Goal: Task Accomplishment & Management: Use online tool/utility

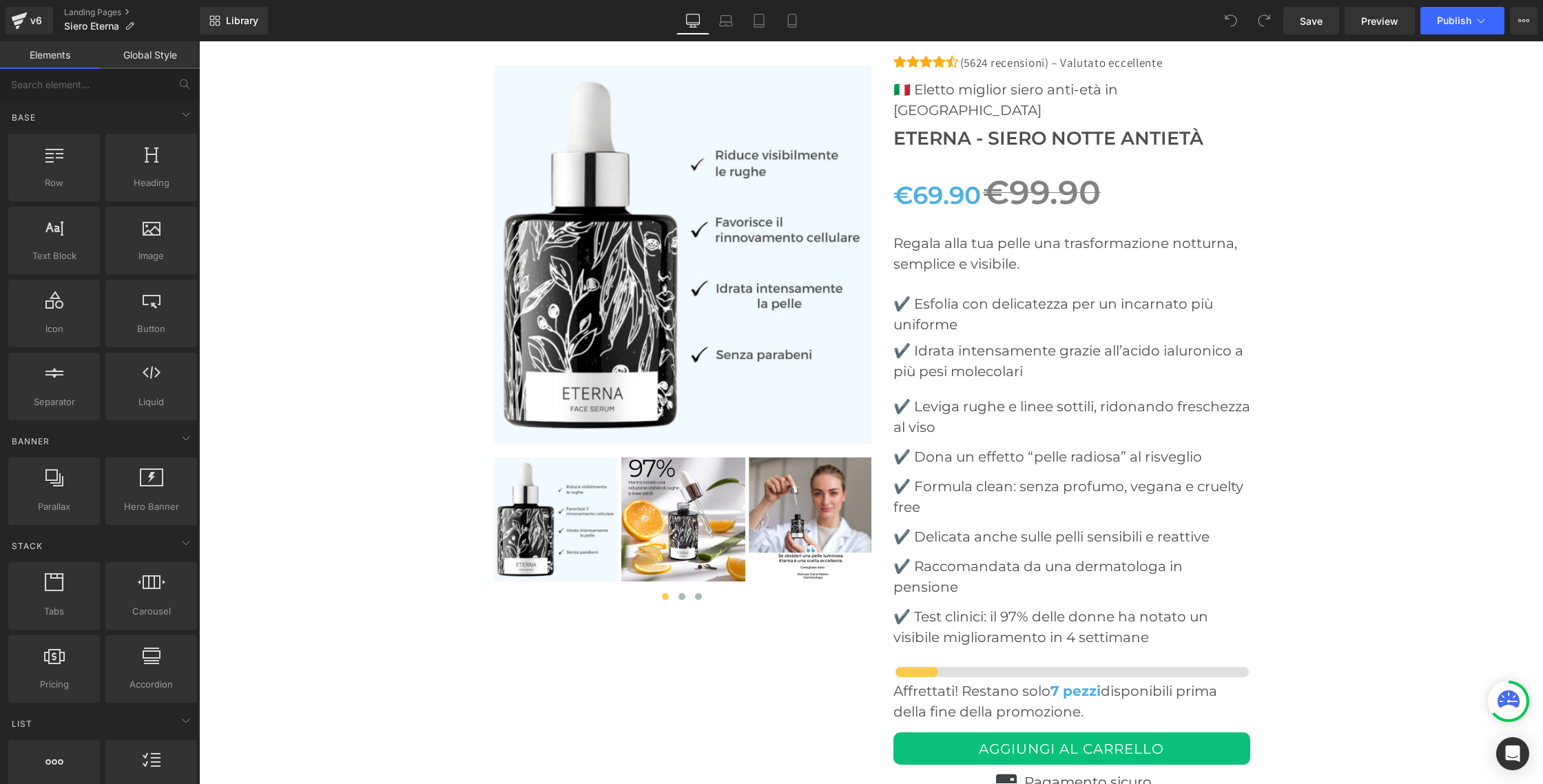
scroll to position [5255, 0]
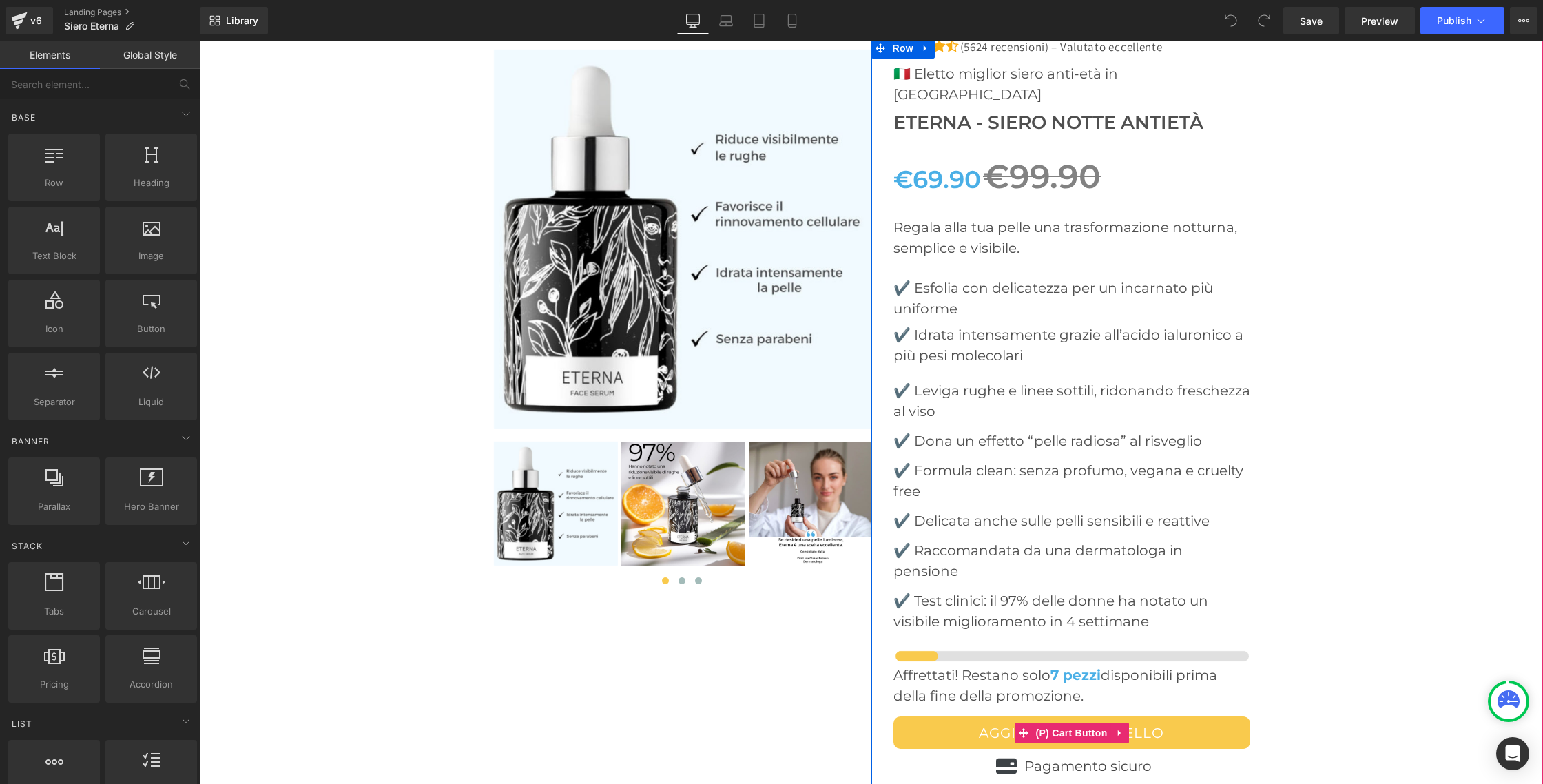
click at [1002, 716] on button "AGGIUNGI AL CARRELLO" at bounding box center [1071, 732] width 357 height 32
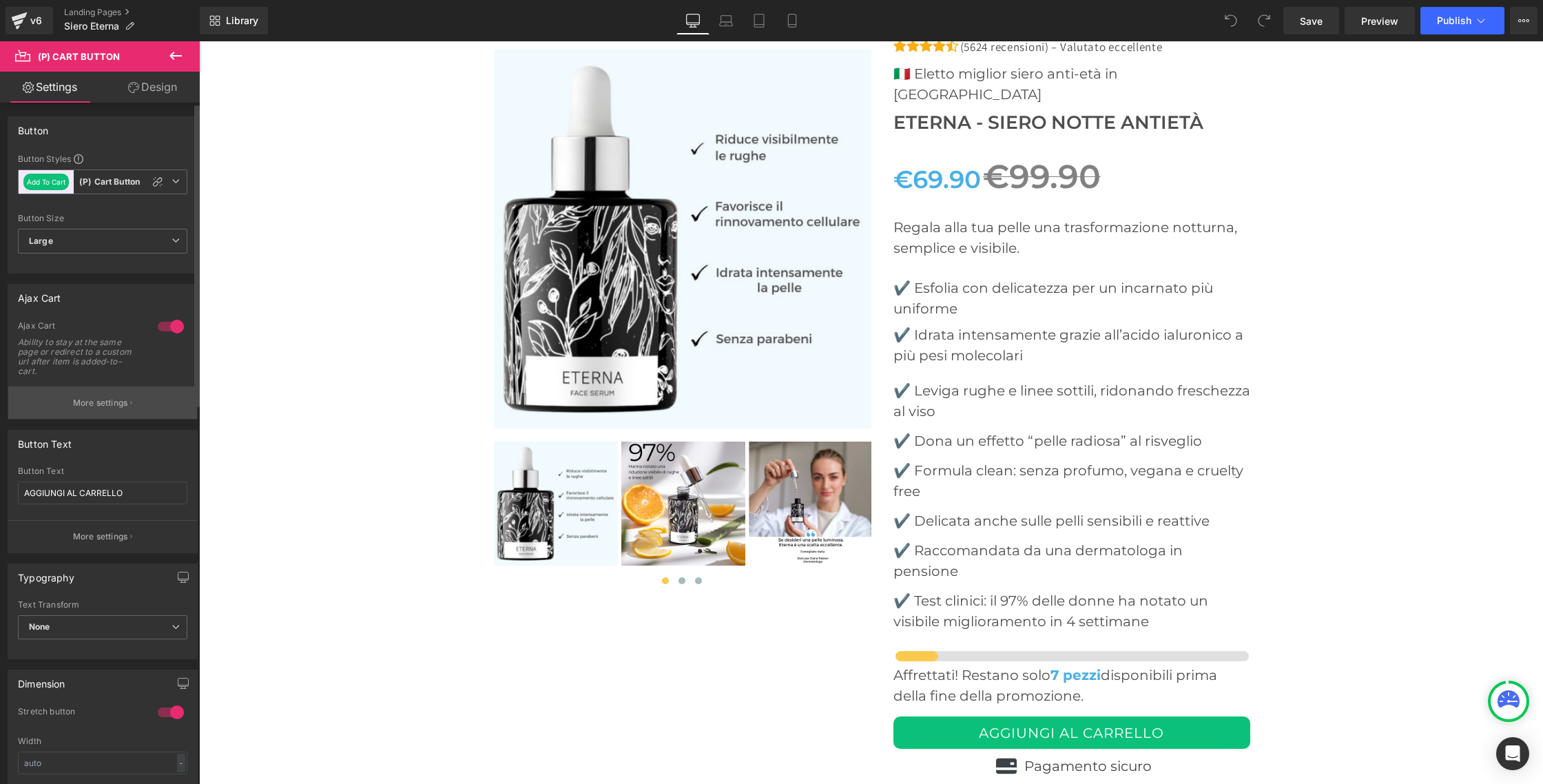
click at [86, 400] on p "More settings" at bounding box center [100, 402] width 55 height 13
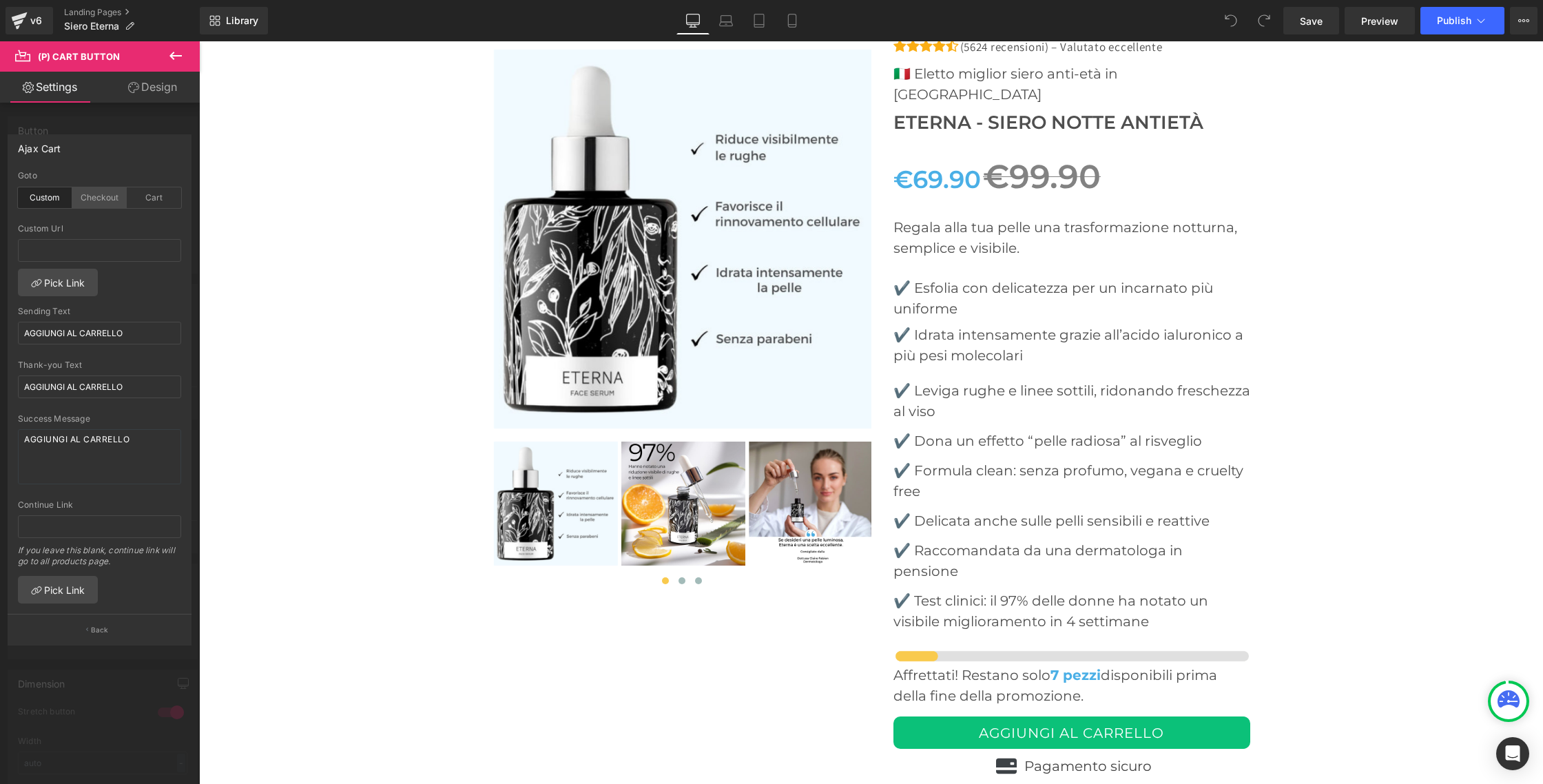
click at [92, 196] on div "Checkout" at bounding box center [100, 198] width 55 height 21
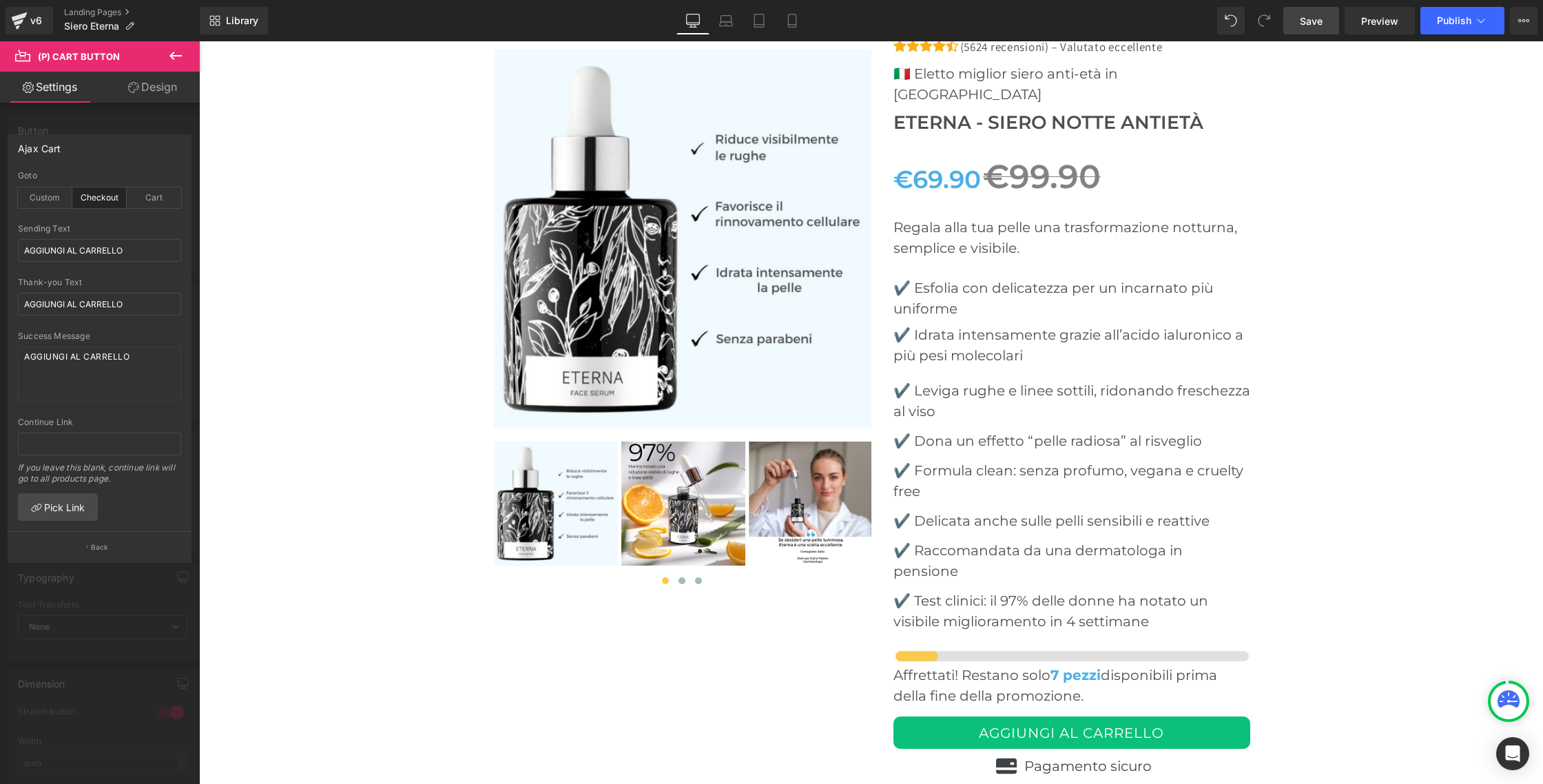
drag, startPoint x: 1308, startPoint y: 26, endPoint x: 1291, endPoint y: 27, distance: 17.0
click at [1309, 26] on span "Save" at bounding box center [1311, 21] width 23 height 15
click at [1465, 21] on span "Publish" at bounding box center [1454, 21] width 35 height 11
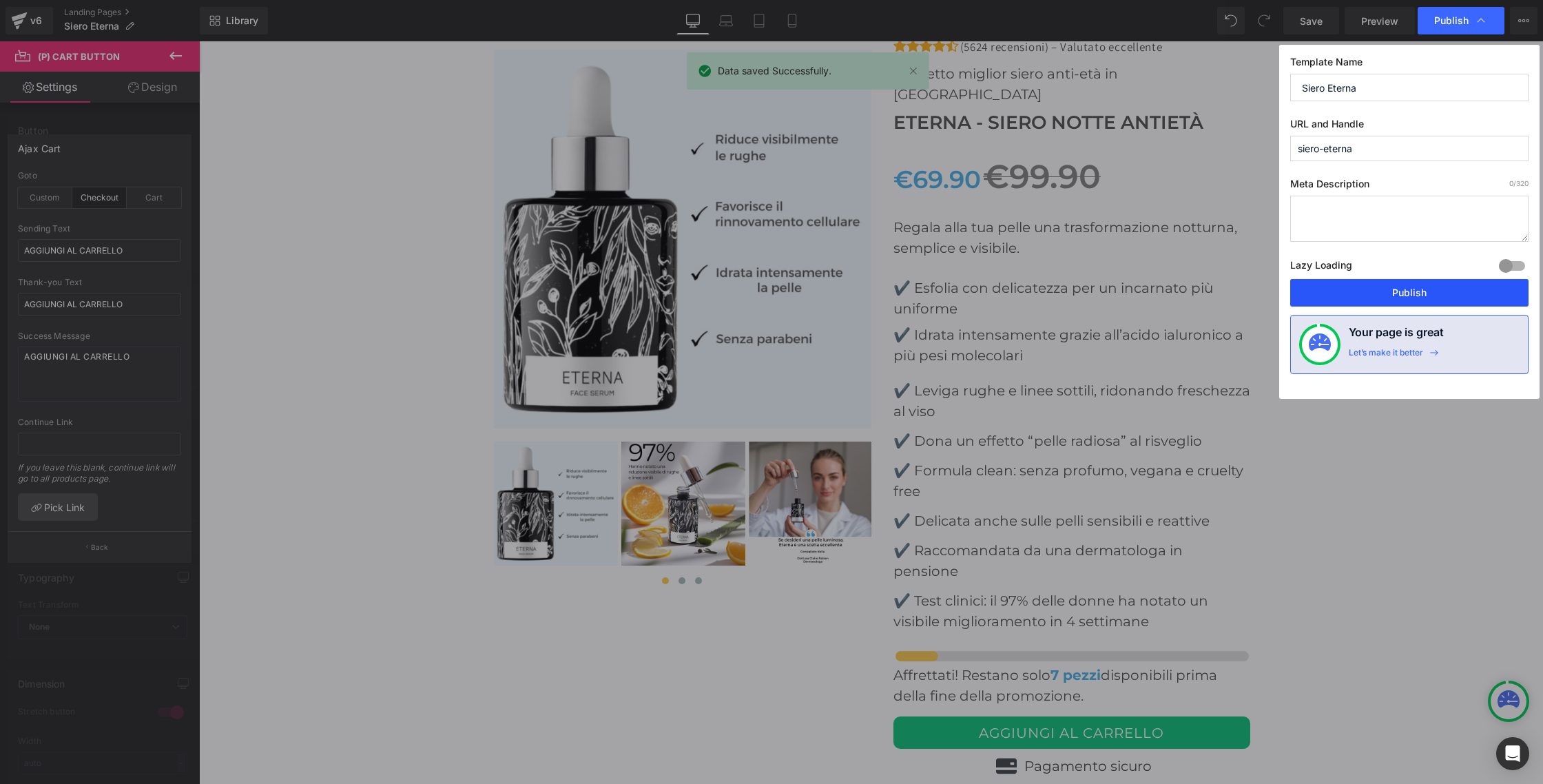
click at [1396, 283] on button "Publish" at bounding box center [1409, 292] width 238 height 27
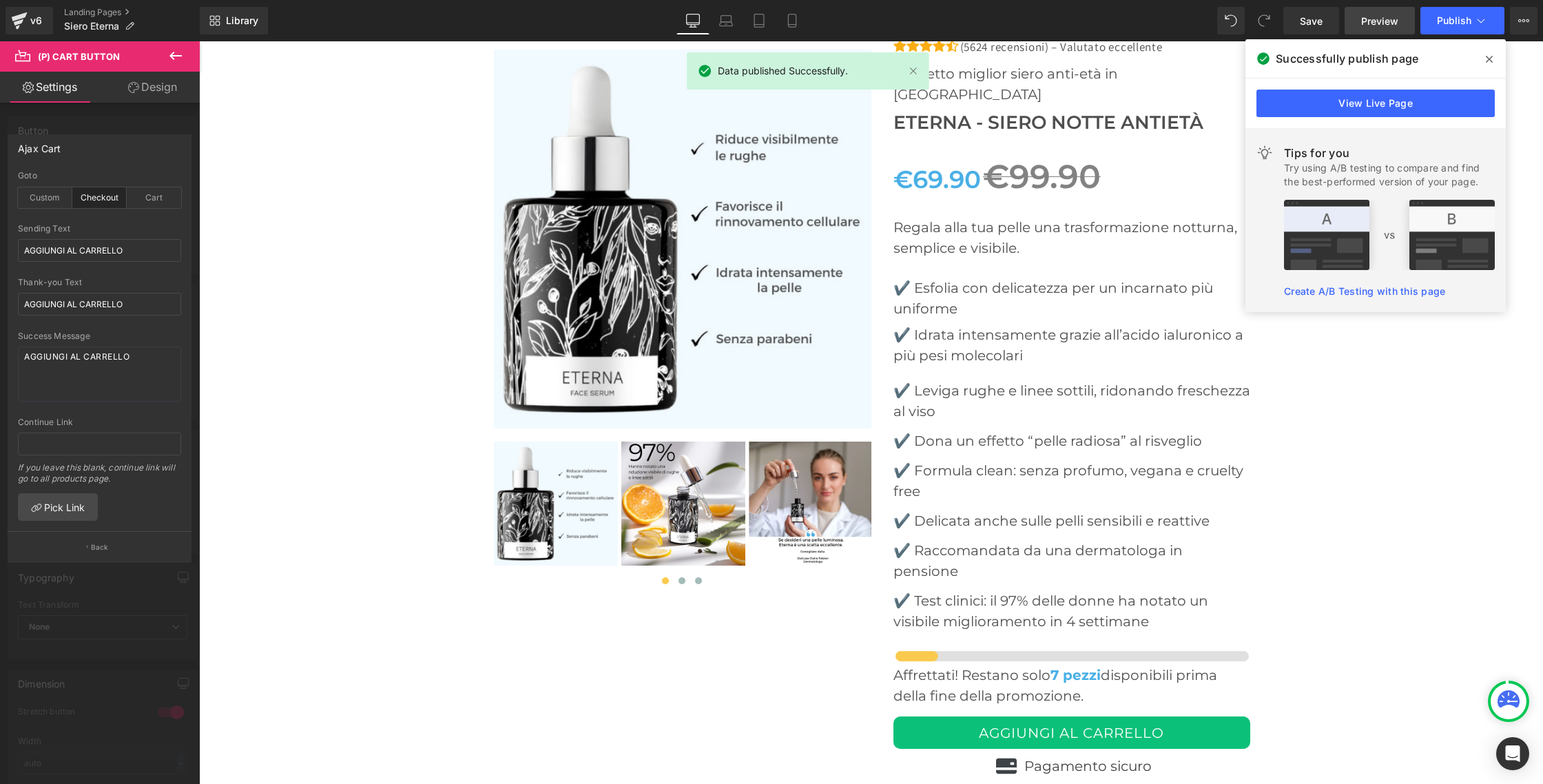
click at [1387, 22] on span "Preview" at bounding box center [1380, 21] width 37 height 15
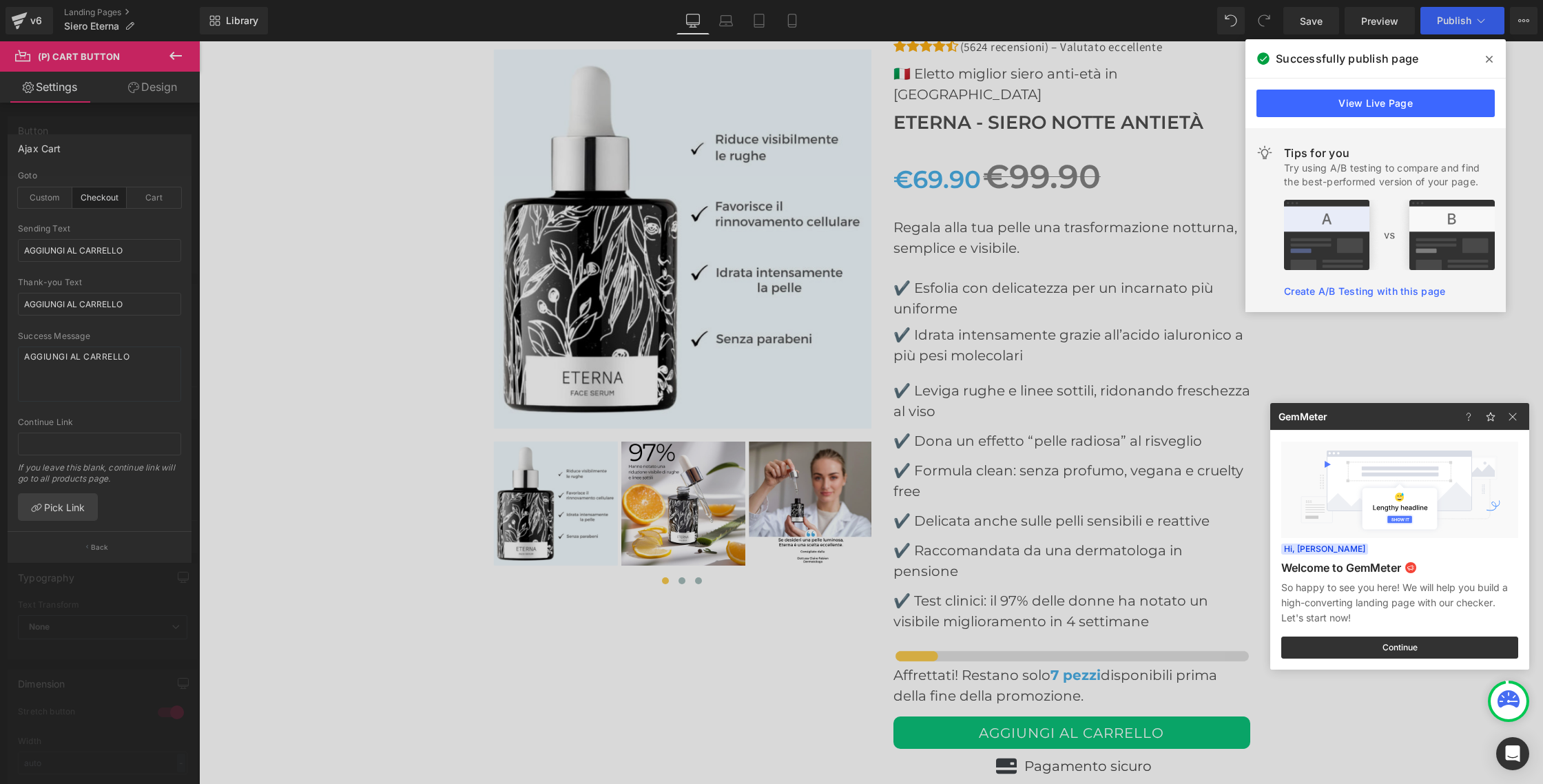
click at [32, 26] on div at bounding box center [772, 392] width 1543 height 784
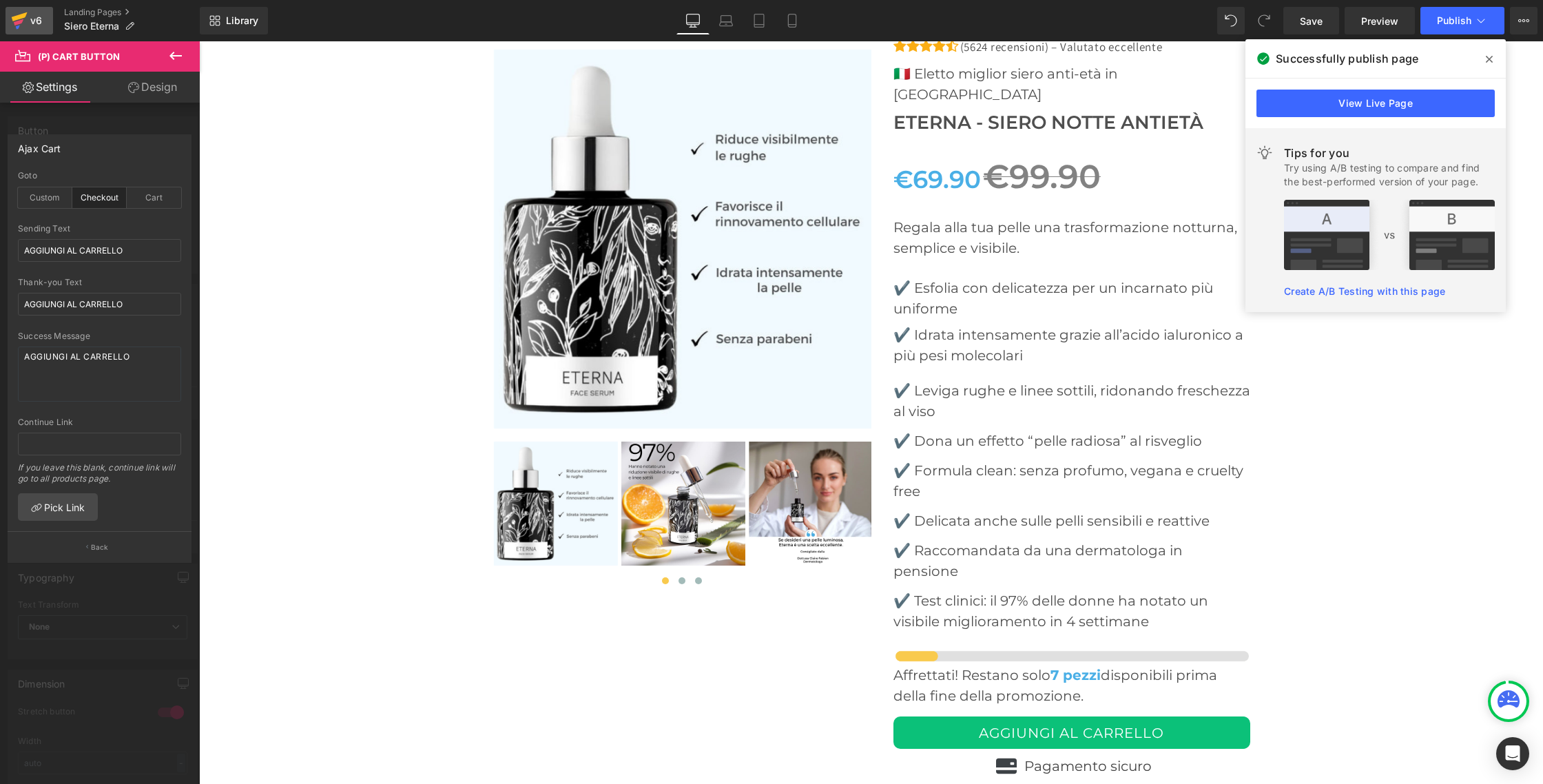
click at [32, 26] on div "v6" at bounding box center [35, 21] width 17 height 18
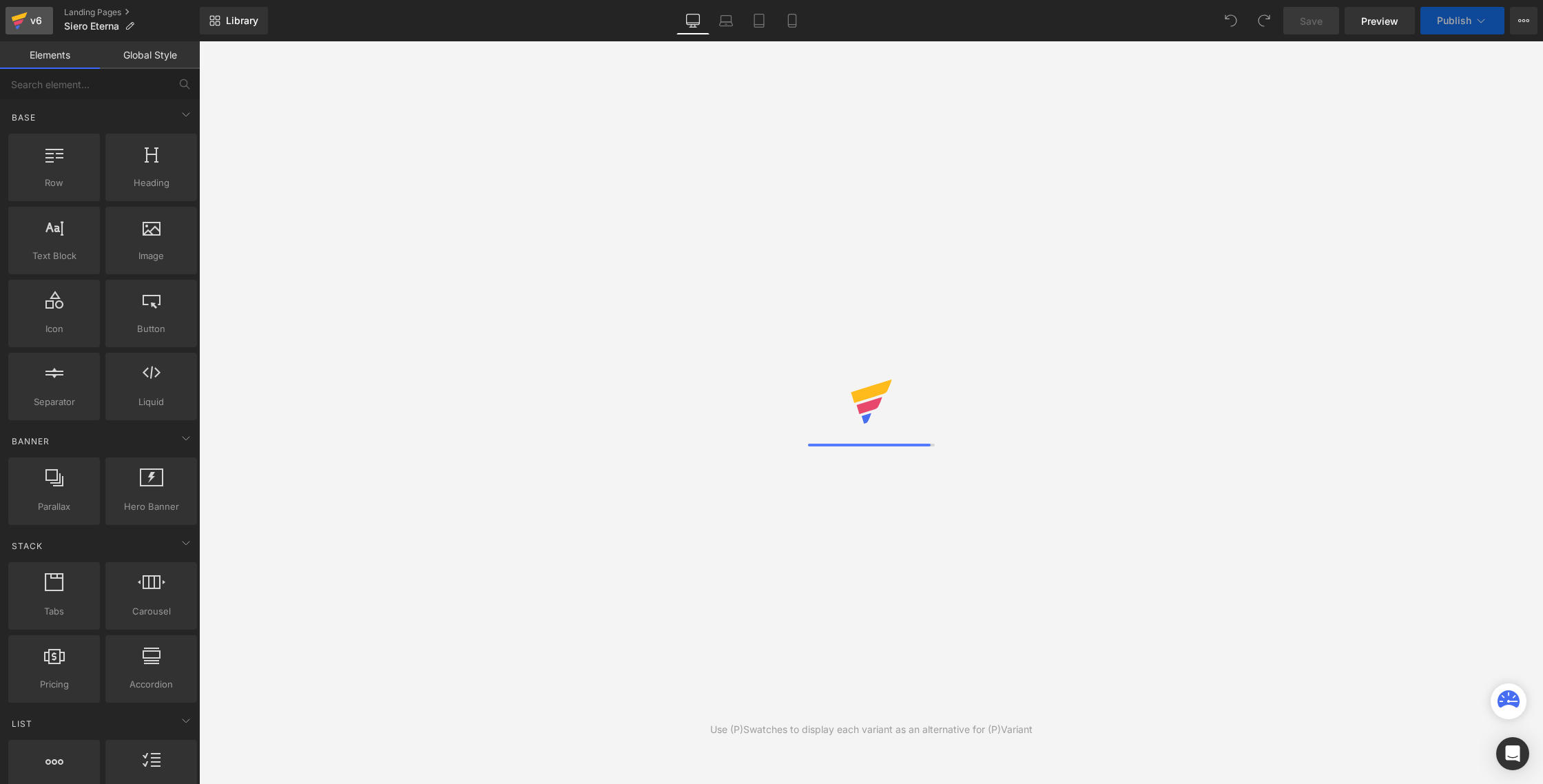
click at [18, 24] on icon at bounding box center [18, 22] width 10 height 6
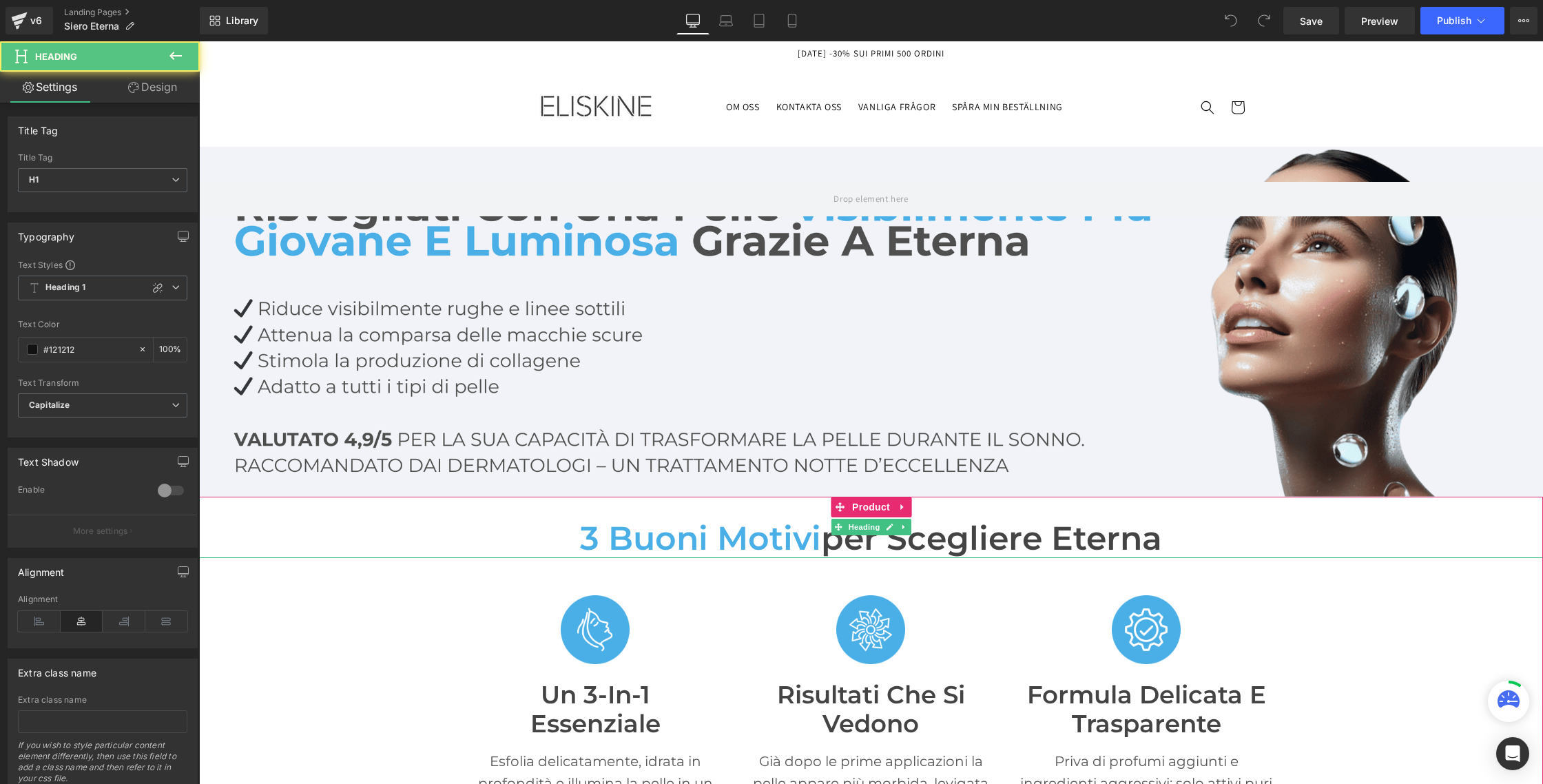
click at [828, 536] on span "per scegliere Eterna" at bounding box center [992, 538] width 341 height 40
click at [821, 540] on span "per scegliere Eterna" at bounding box center [992, 538] width 341 height 40
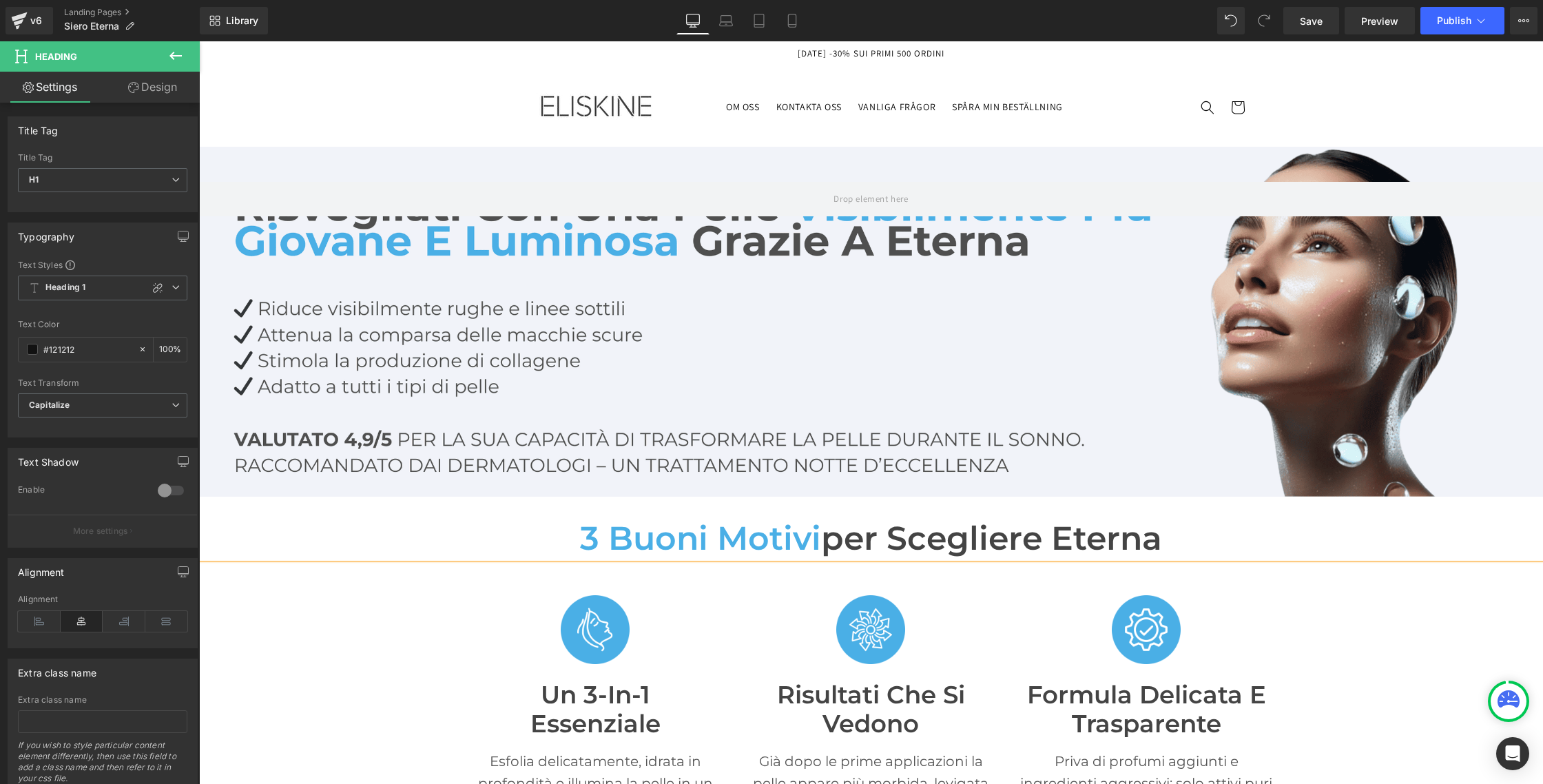
click at [840, 543] on span "per scegliere Eterna" at bounding box center [992, 538] width 341 height 40
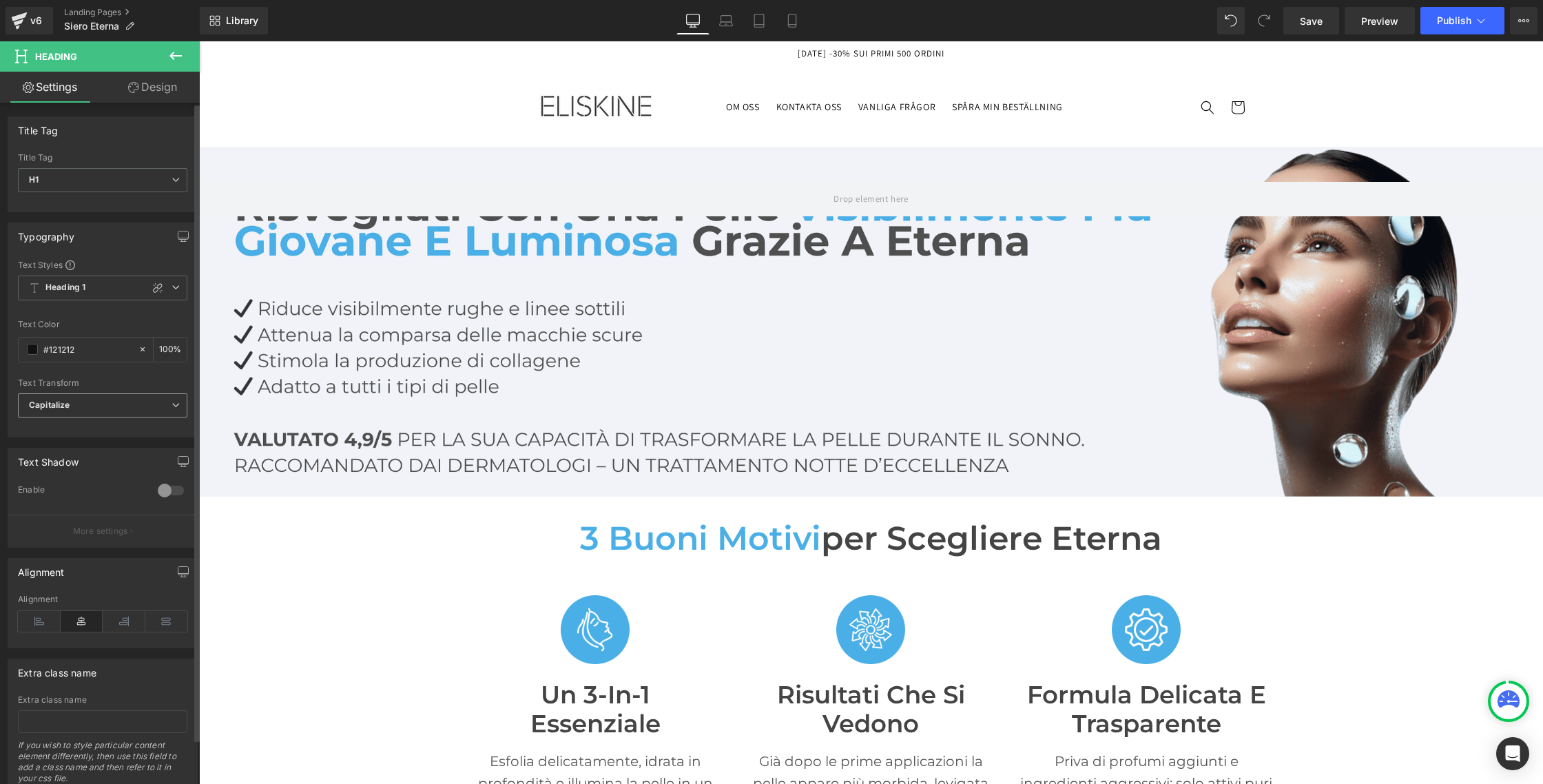
click at [179, 404] on span "Capitalize" at bounding box center [103, 405] width 170 height 24
click at [91, 448] on li "Uppercase" at bounding box center [100, 450] width 164 height 21
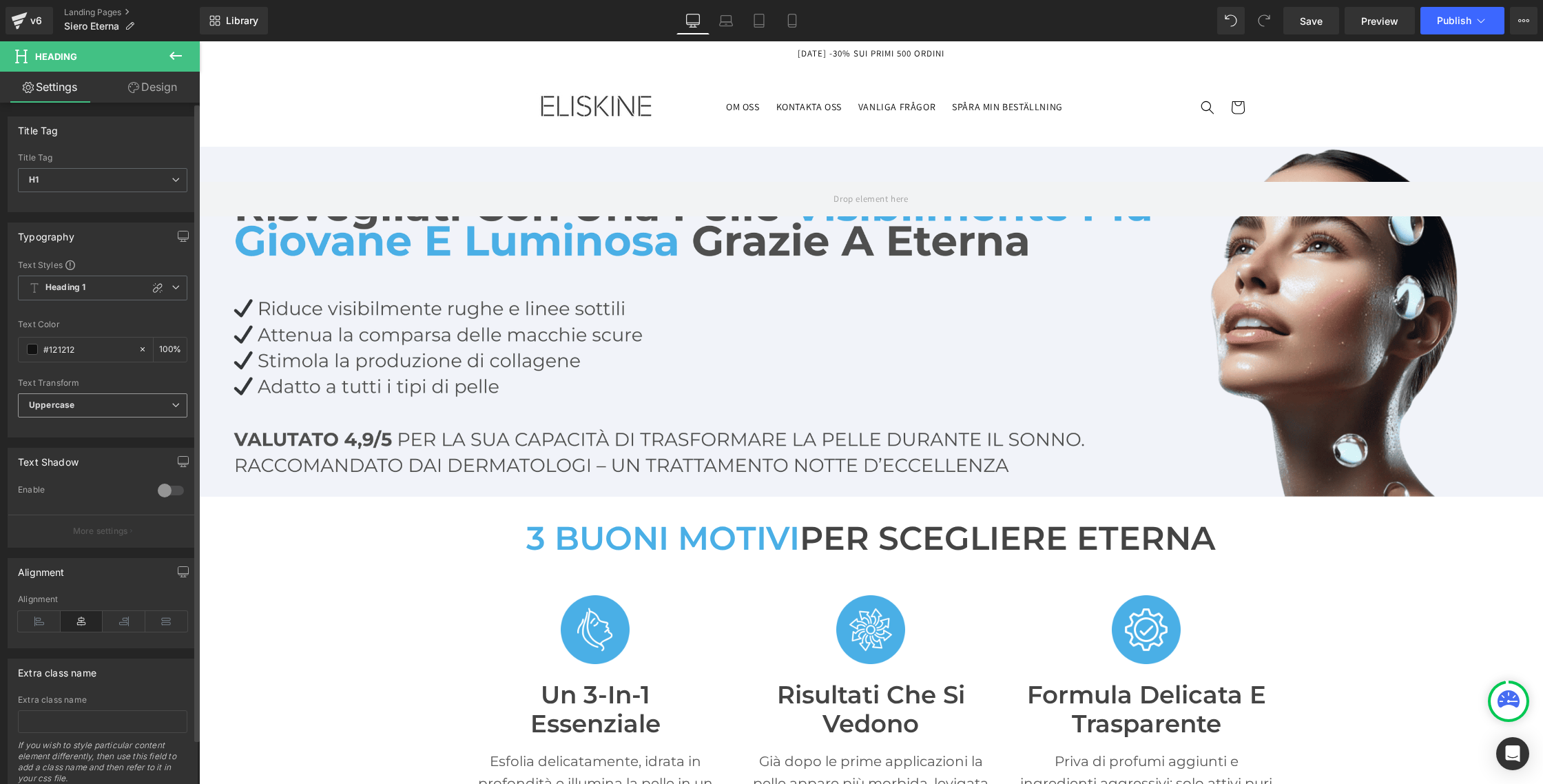
click at [128, 409] on span "Uppercase" at bounding box center [103, 405] width 170 height 24
click at [78, 484] on li "Capitalize" at bounding box center [100, 492] width 164 height 21
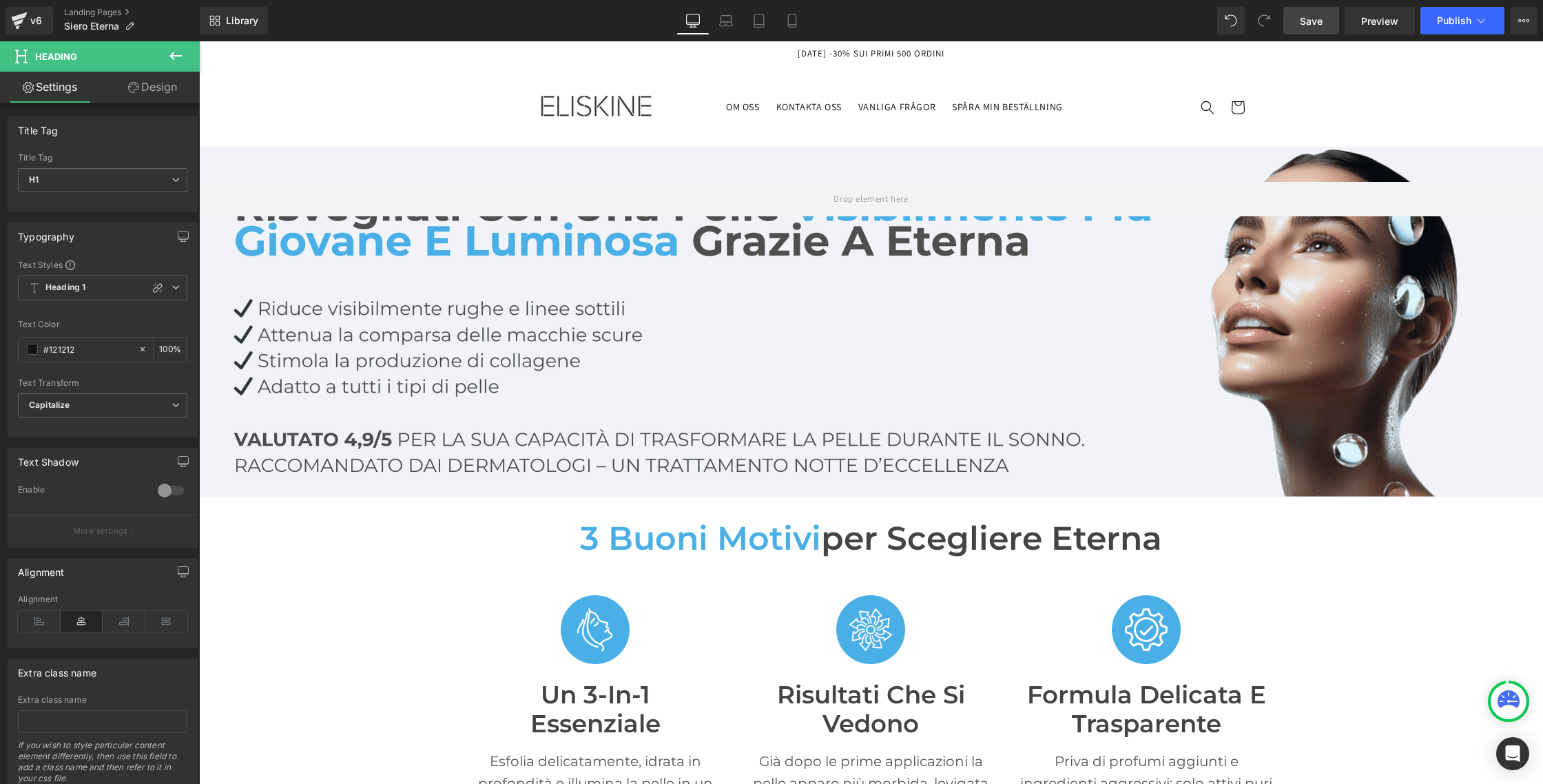
click at [1319, 26] on span "Save" at bounding box center [1311, 21] width 23 height 15
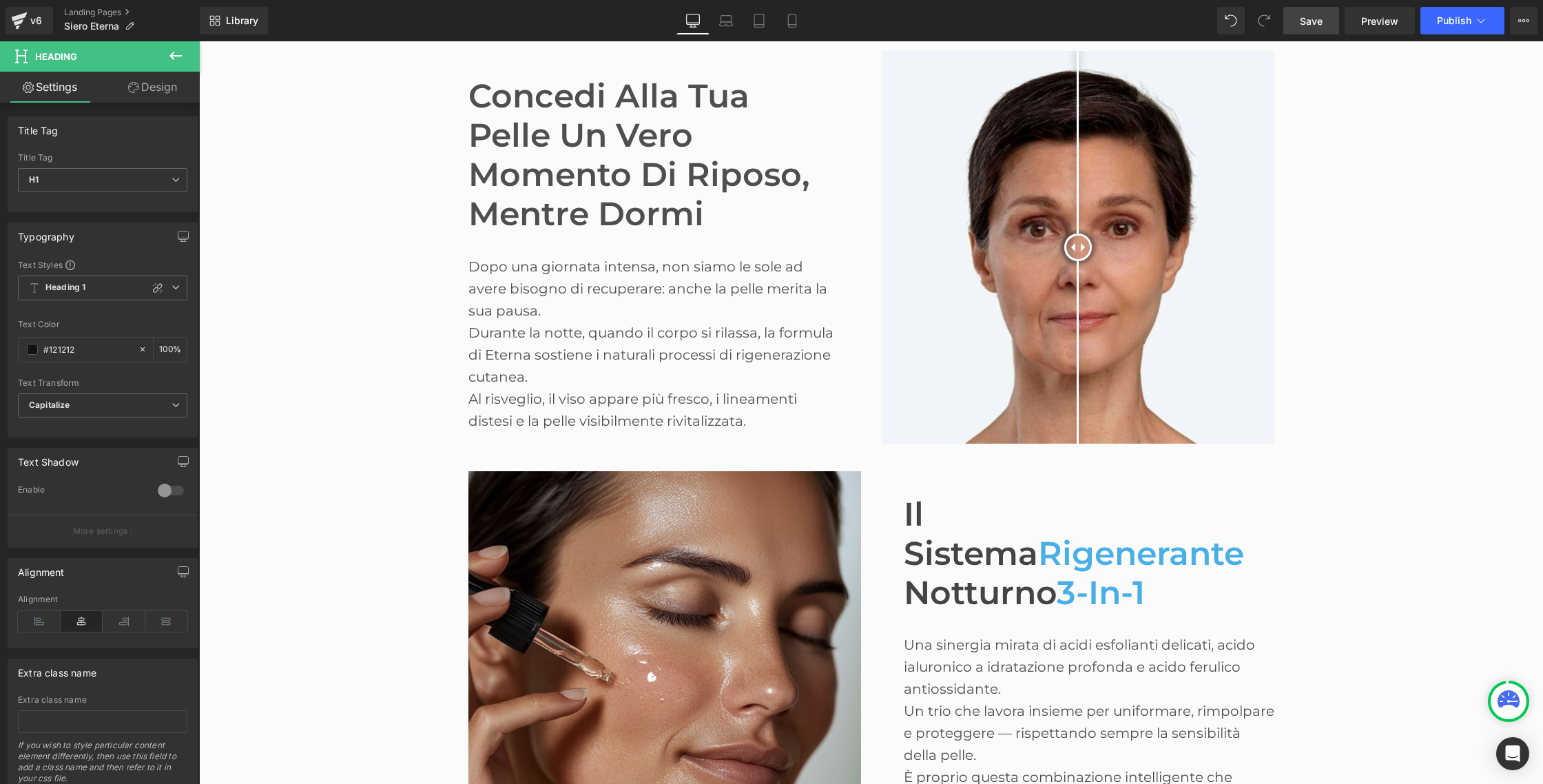
scroll to position [881, 0]
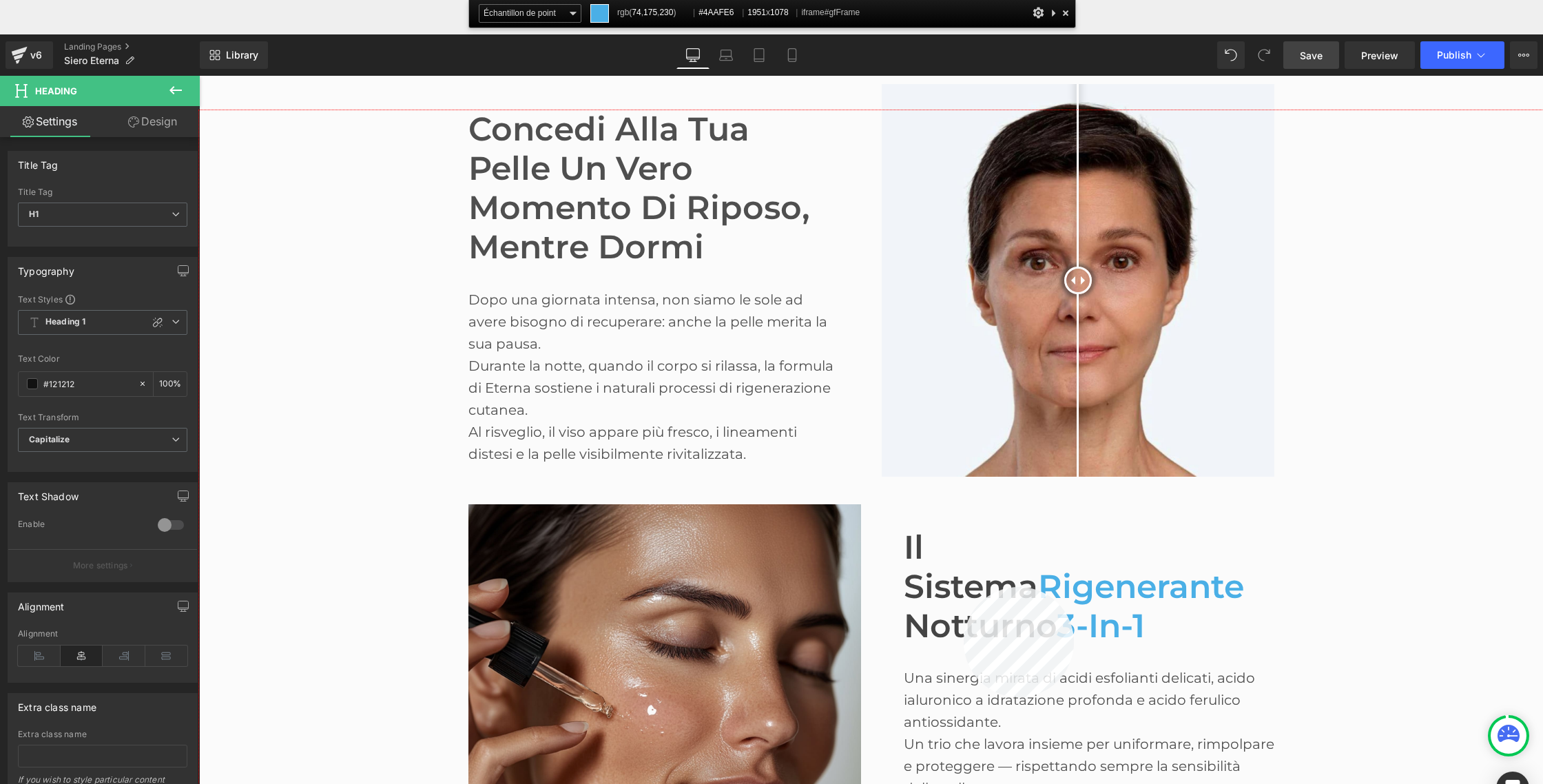
click at [963, 587] on div at bounding box center [871, 481] width 1344 height 743
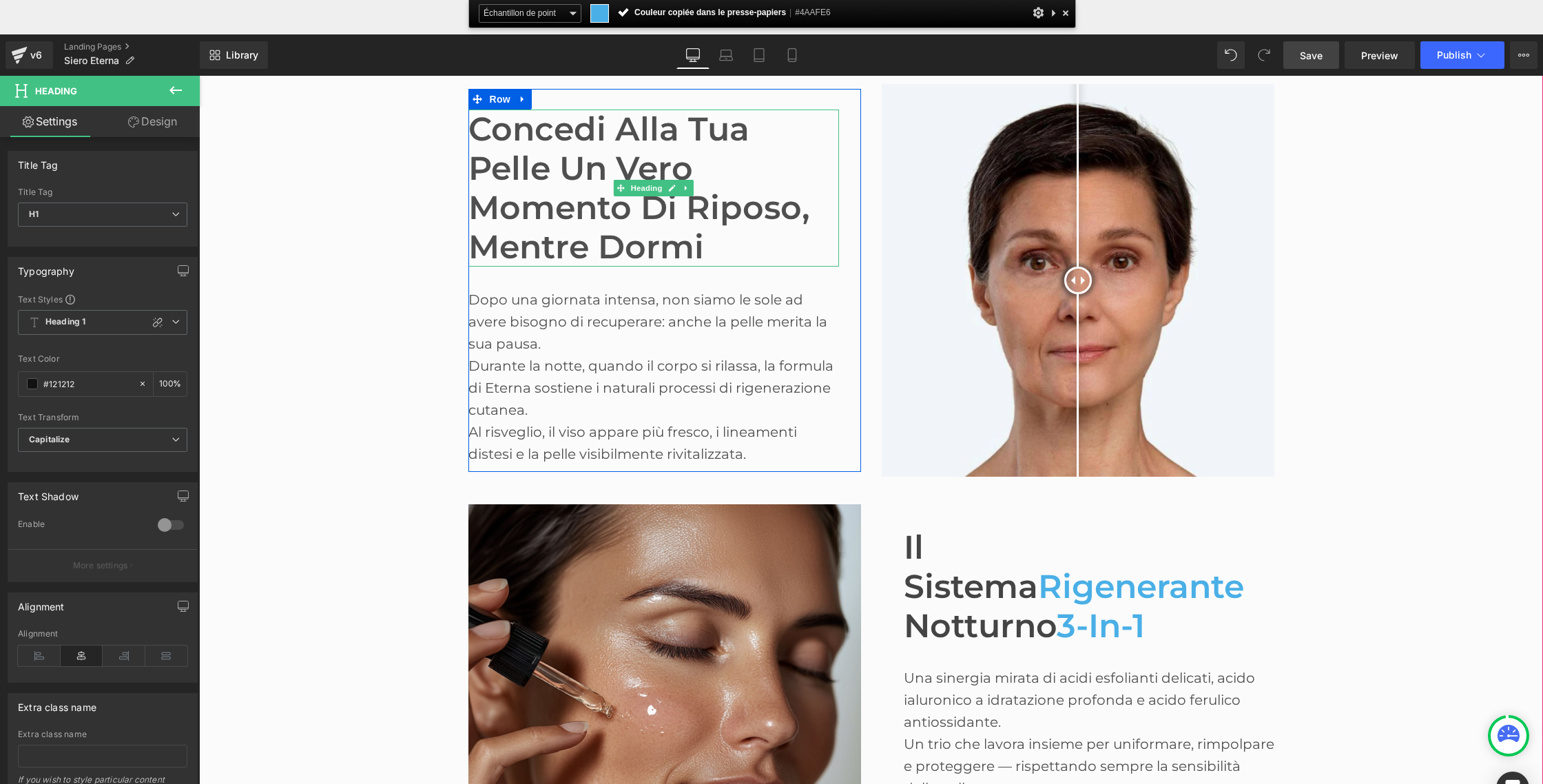
scroll to position [883, 0]
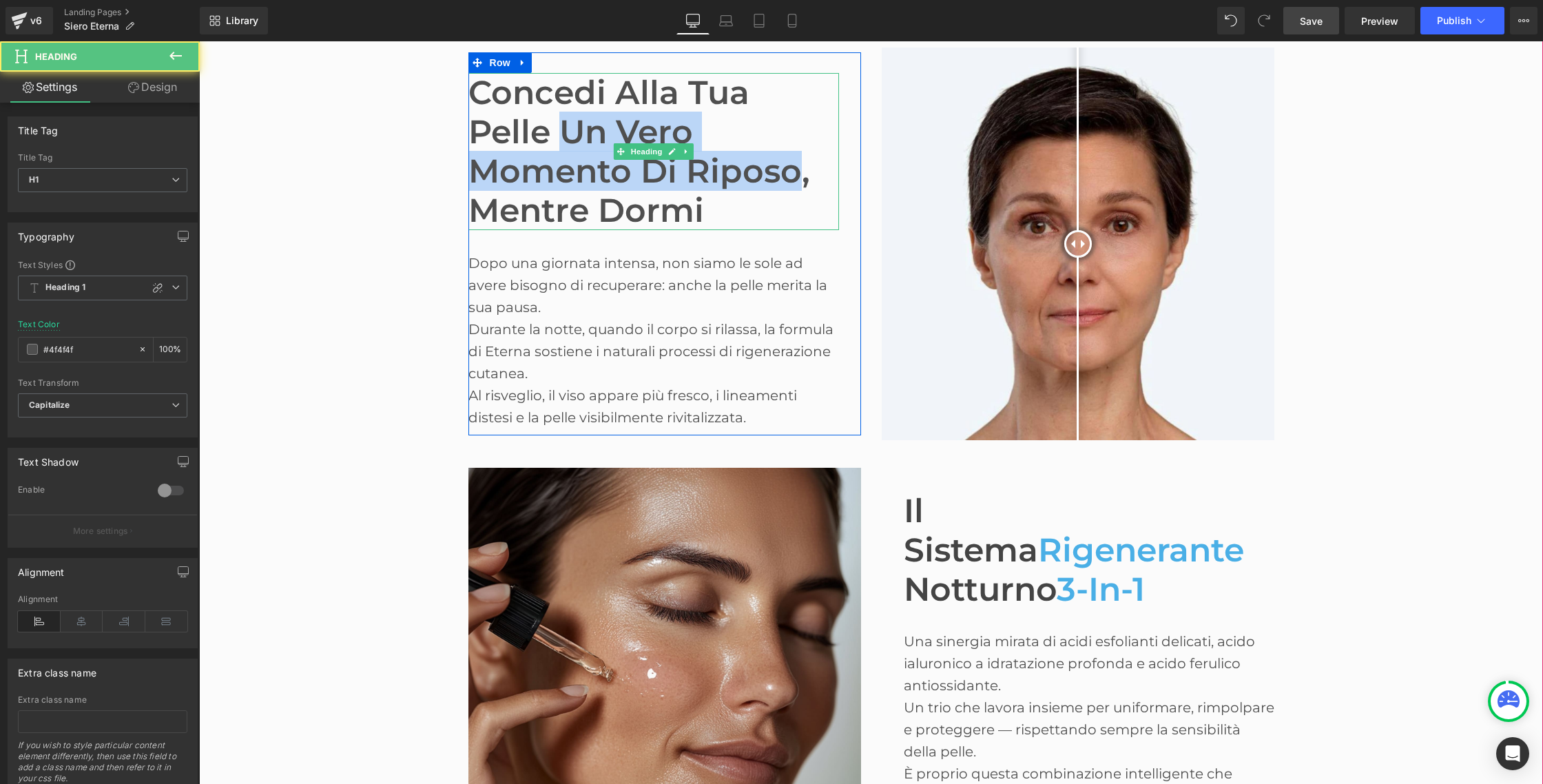
drag, startPoint x: 563, startPoint y: 128, endPoint x: 793, endPoint y: 159, distance: 232.1
click at [793, 159] on h1 "Concedi alla tua pelle un vero momento di riposo, mentre dormi" at bounding box center [653, 151] width 371 height 157
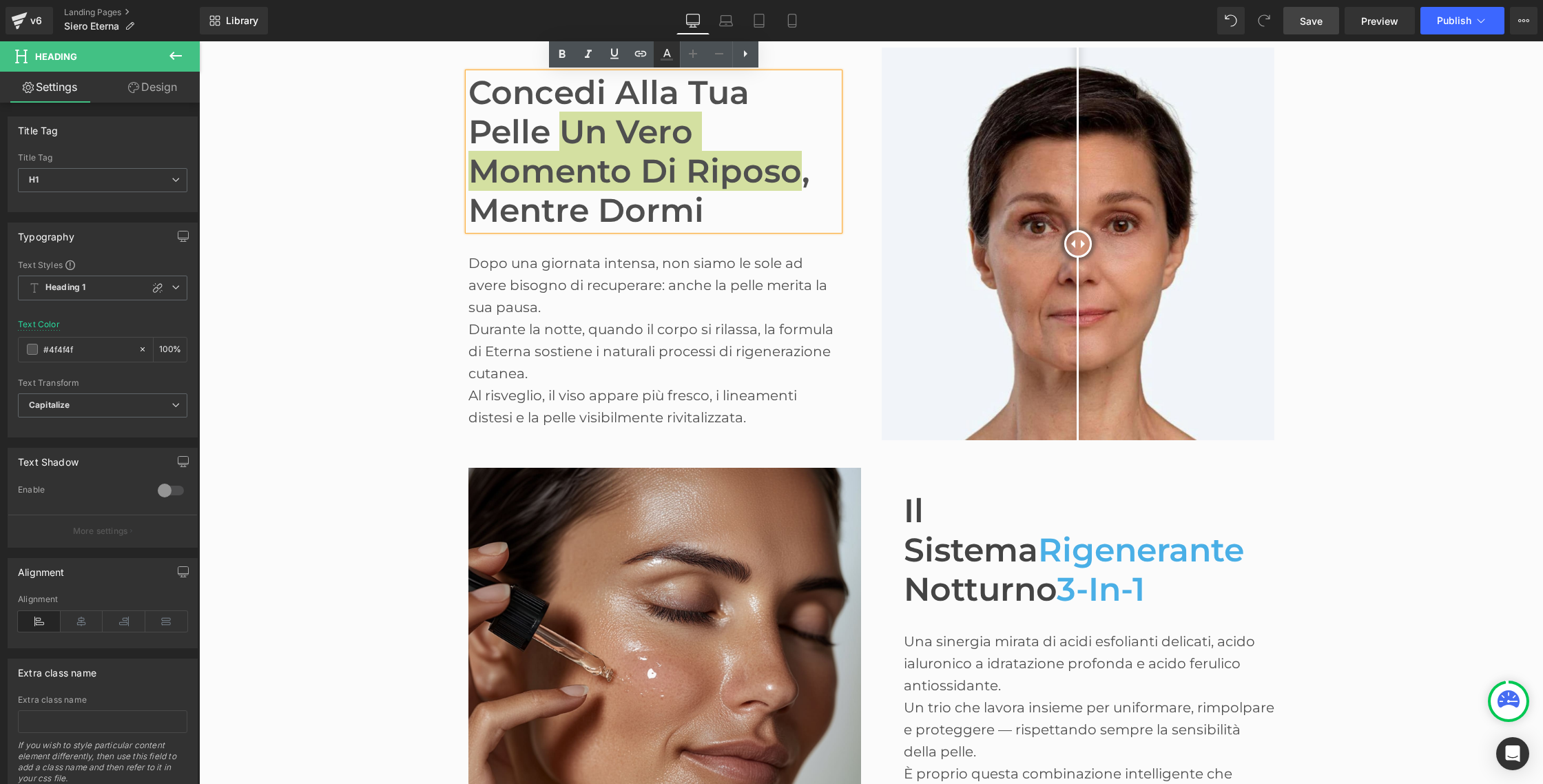
click at [670, 55] on icon at bounding box center [667, 55] width 16 height 16
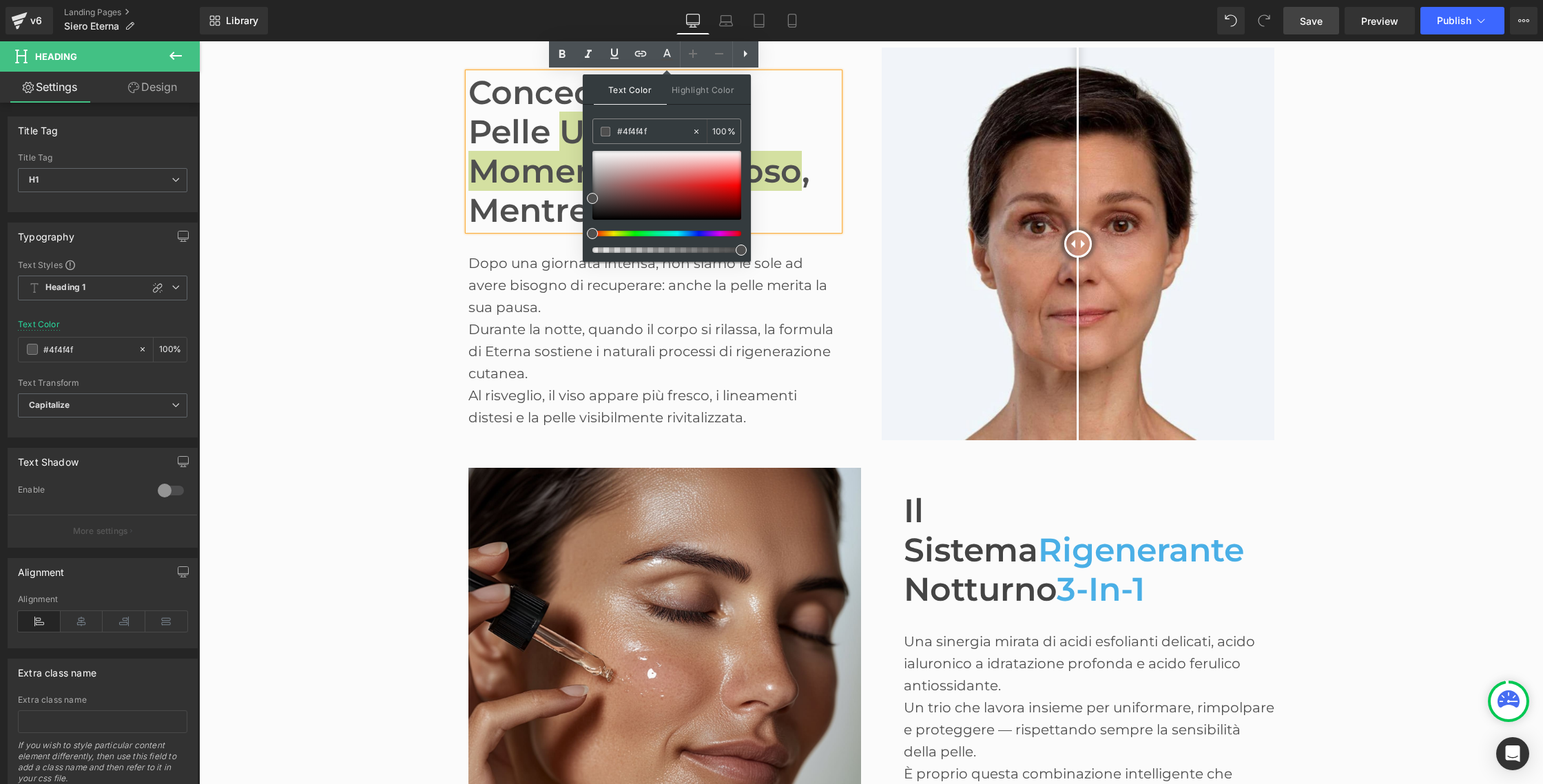
drag, startPoint x: 852, startPoint y: 170, endPoint x: 556, endPoint y: 121, distance: 300.0
paste input "AAFE6"
type input "#4AAFE6"
click at [622, 92] on span "Text Color" at bounding box center [630, 89] width 73 height 30
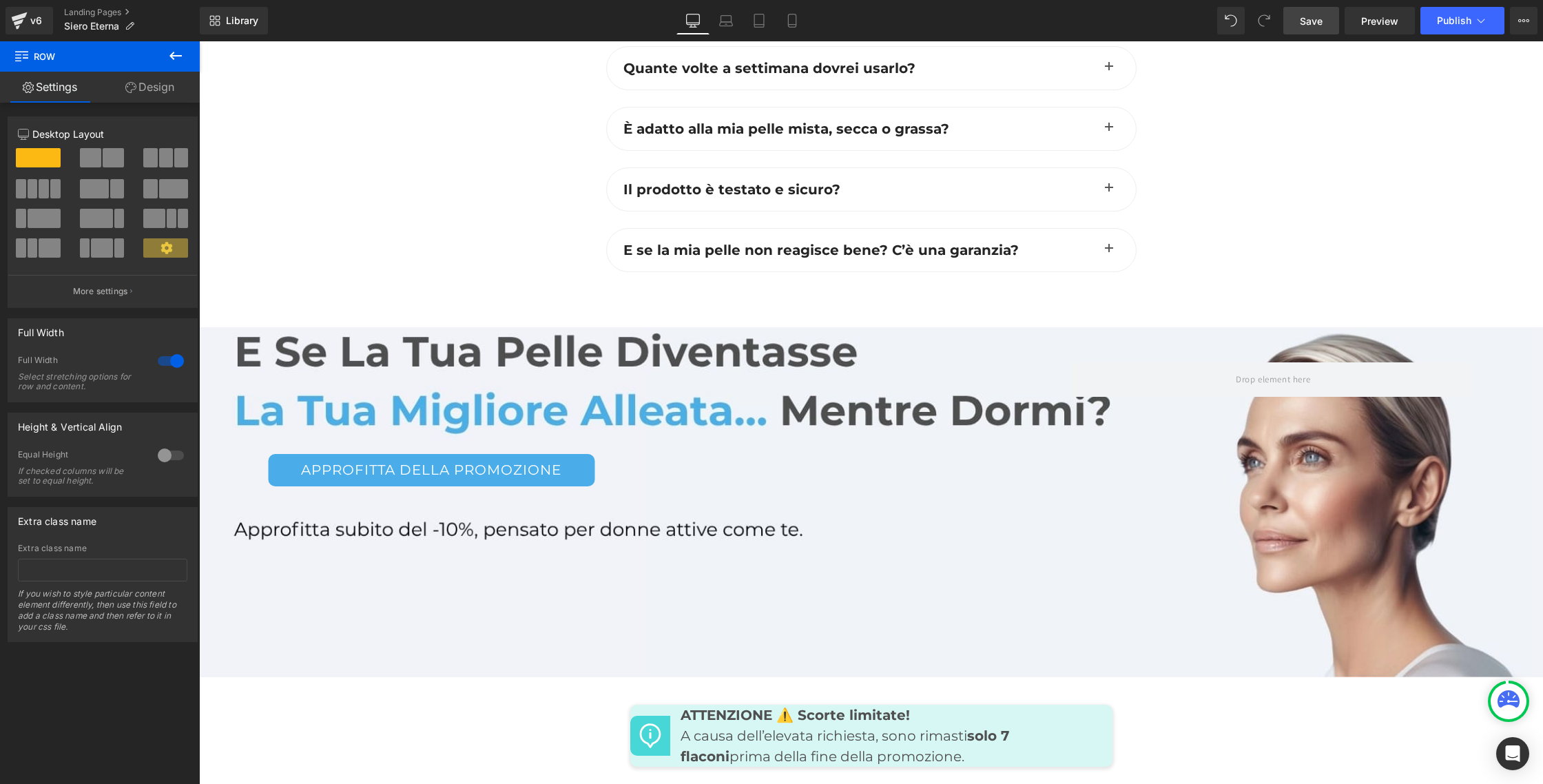
scroll to position [6364, 0]
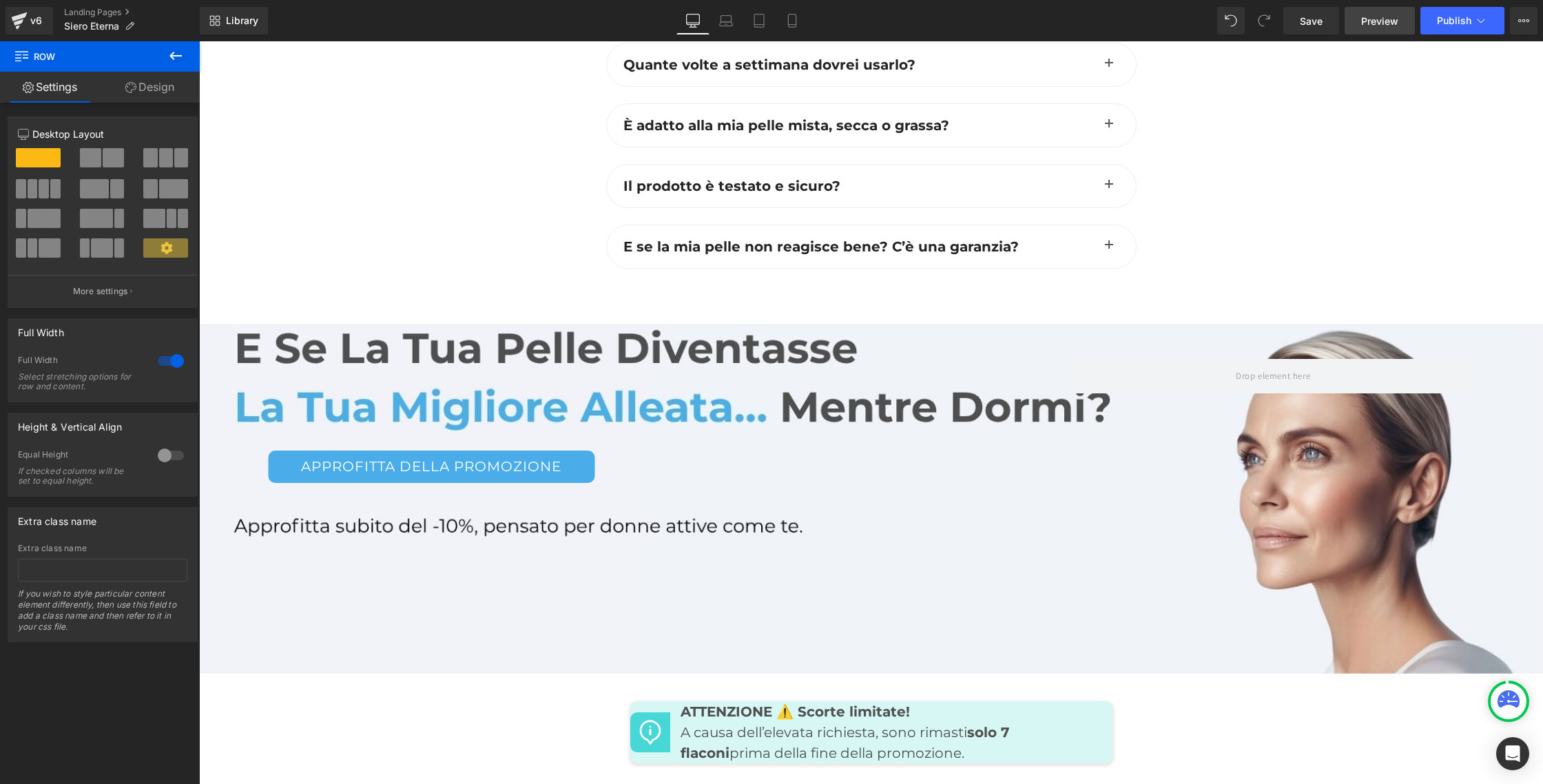
drag, startPoint x: 1307, startPoint y: 24, endPoint x: 1395, endPoint y: 27, distance: 88.1
click at [1307, 24] on span "Save" at bounding box center [1311, 21] width 23 height 15
click at [1464, 16] on span "Publish" at bounding box center [1454, 21] width 35 height 11
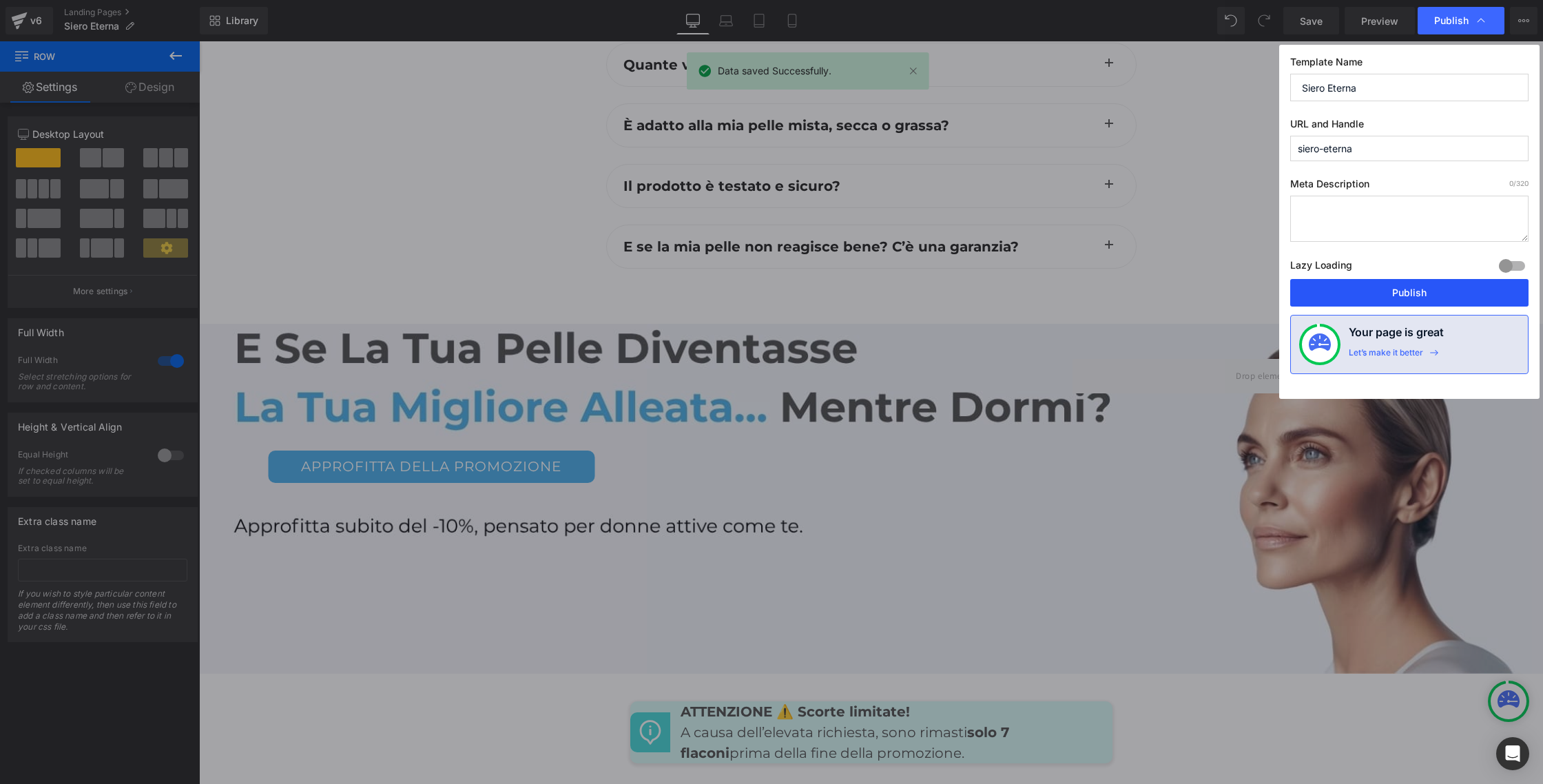
click at [1339, 290] on button "Publish" at bounding box center [1409, 292] width 238 height 27
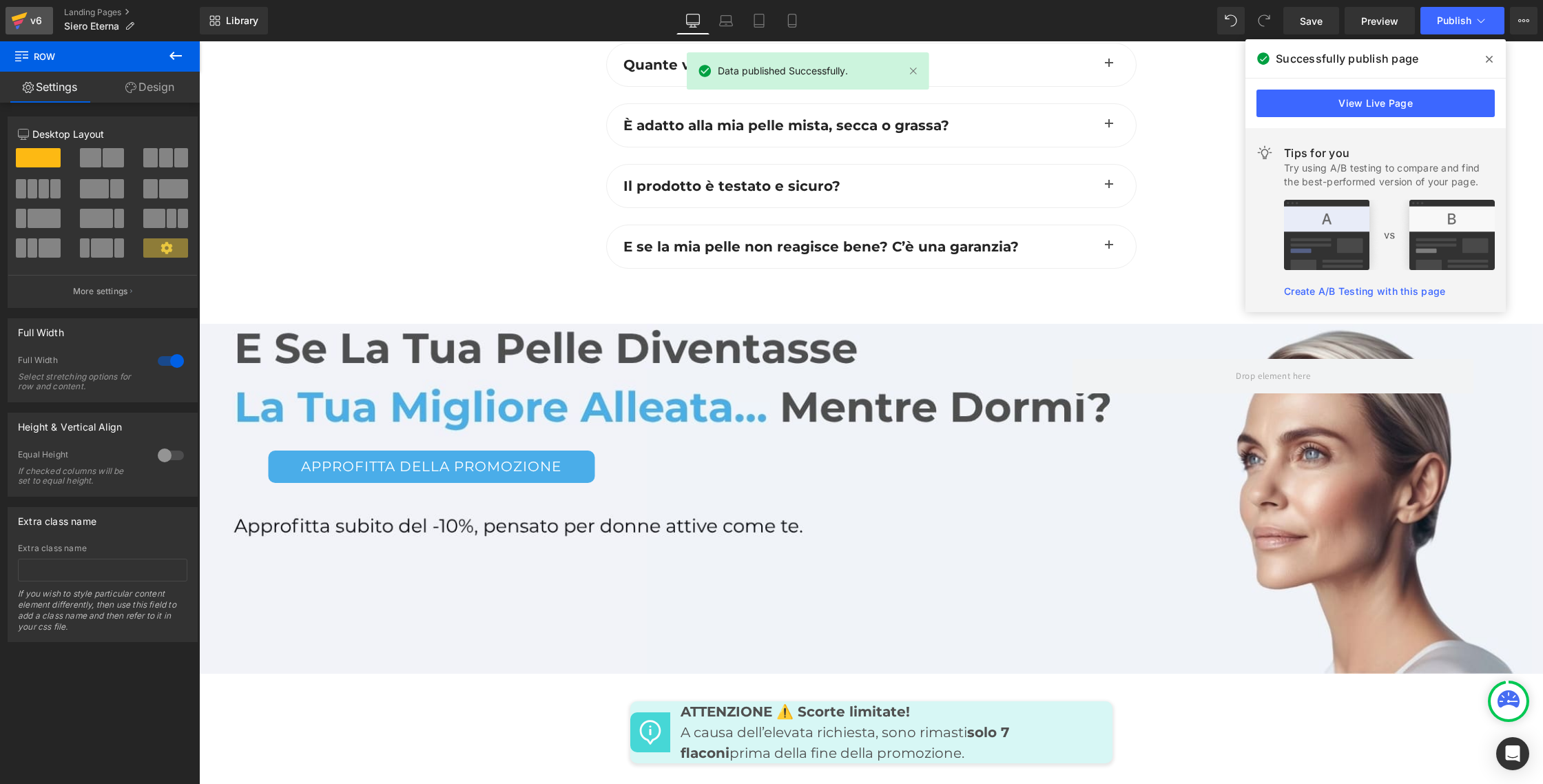
click at [26, 16] on icon at bounding box center [19, 17] width 16 height 9
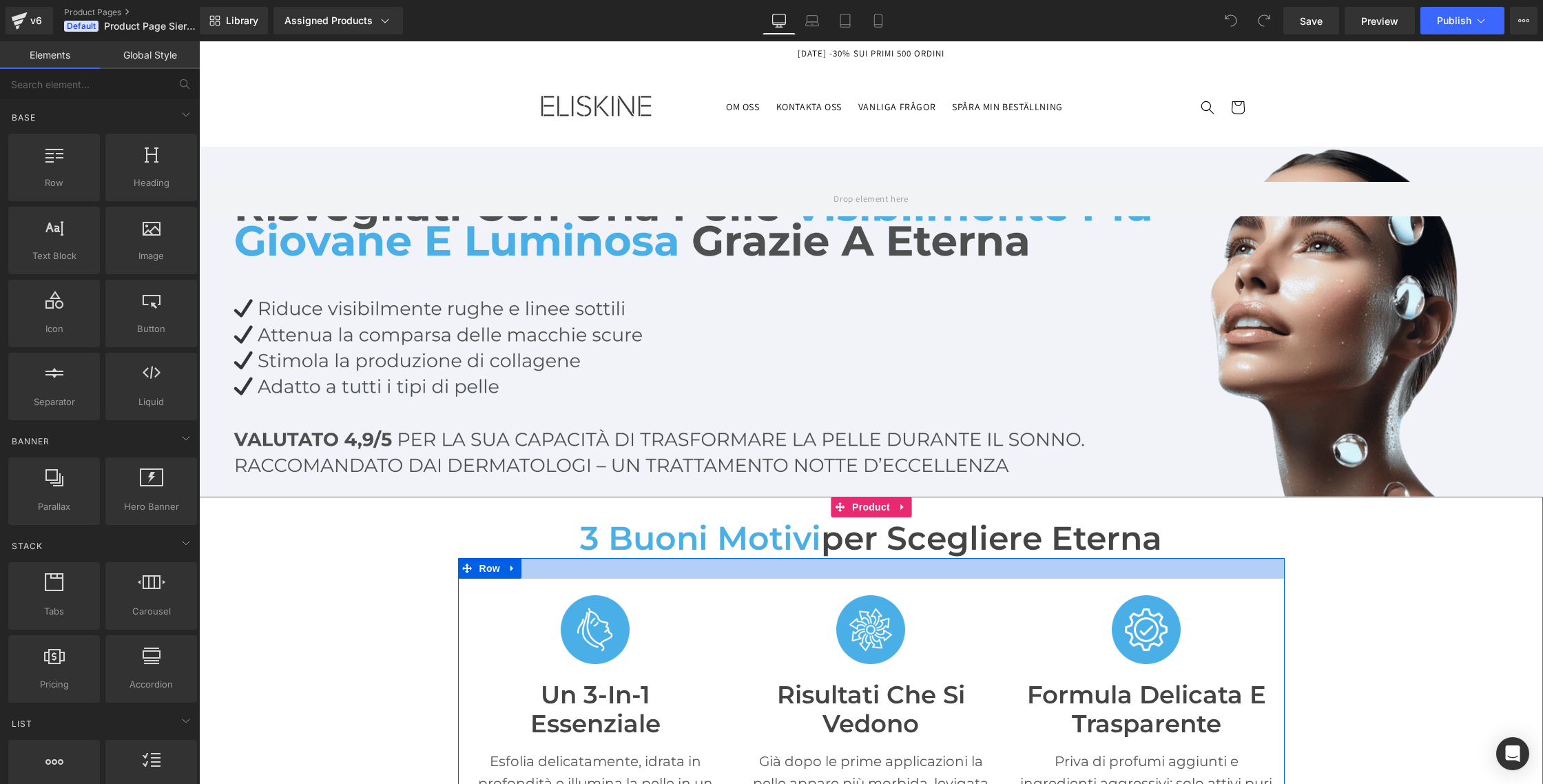
click at [828, 542] on span "per scegliere Eterna" at bounding box center [992, 538] width 341 height 40
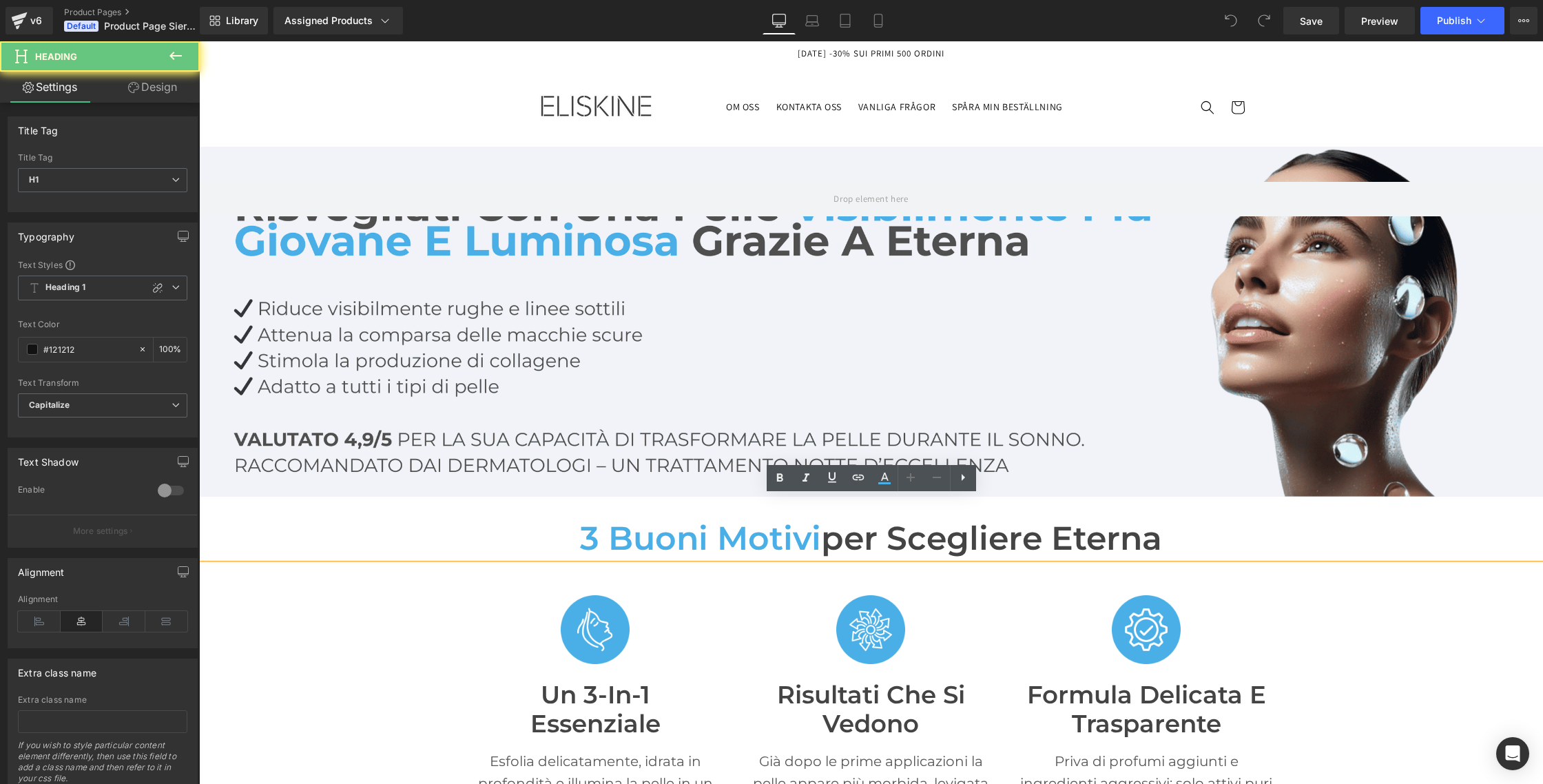
click at [823, 537] on span "per scegliere Eterna" at bounding box center [992, 538] width 341 height 40
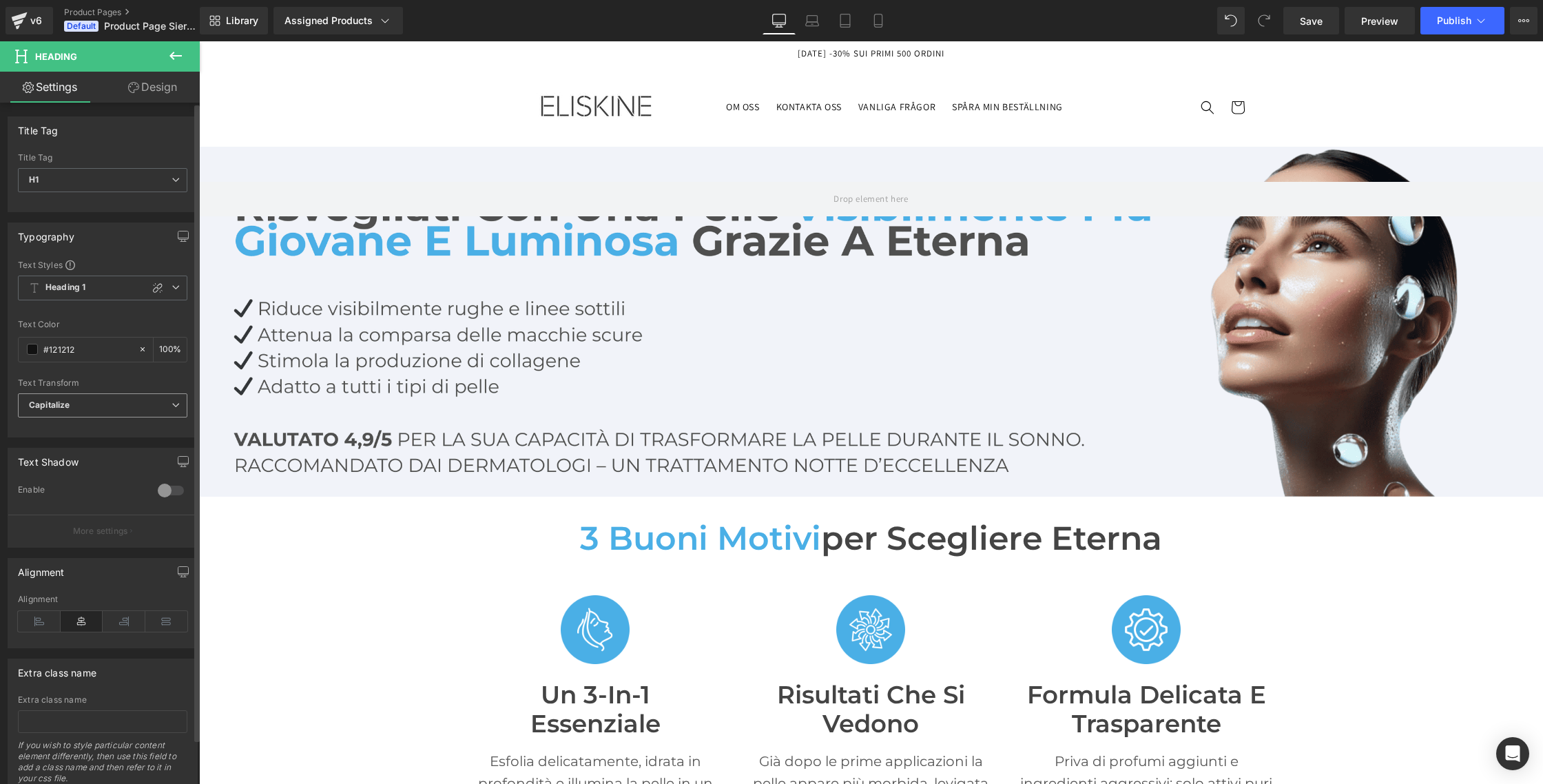
click at [94, 402] on span "Capitalize" at bounding box center [103, 405] width 170 height 24
click at [78, 494] on li "Capitalize" at bounding box center [100, 492] width 164 height 21
click at [1302, 25] on span "Save" at bounding box center [1311, 21] width 23 height 15
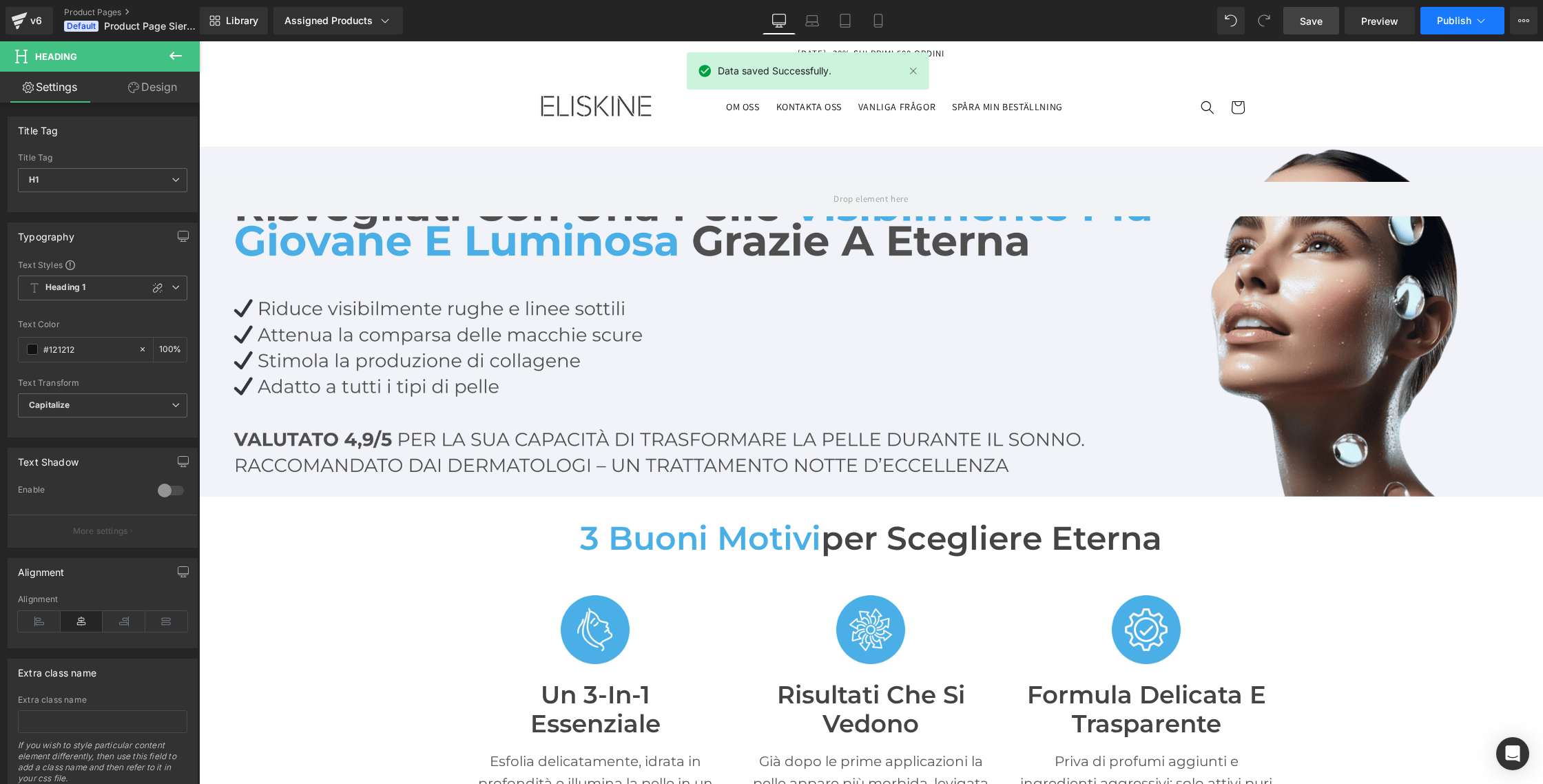
click at [1468, 23] on span "Publish" at bounding box center [1454, 21] width 35 height 11
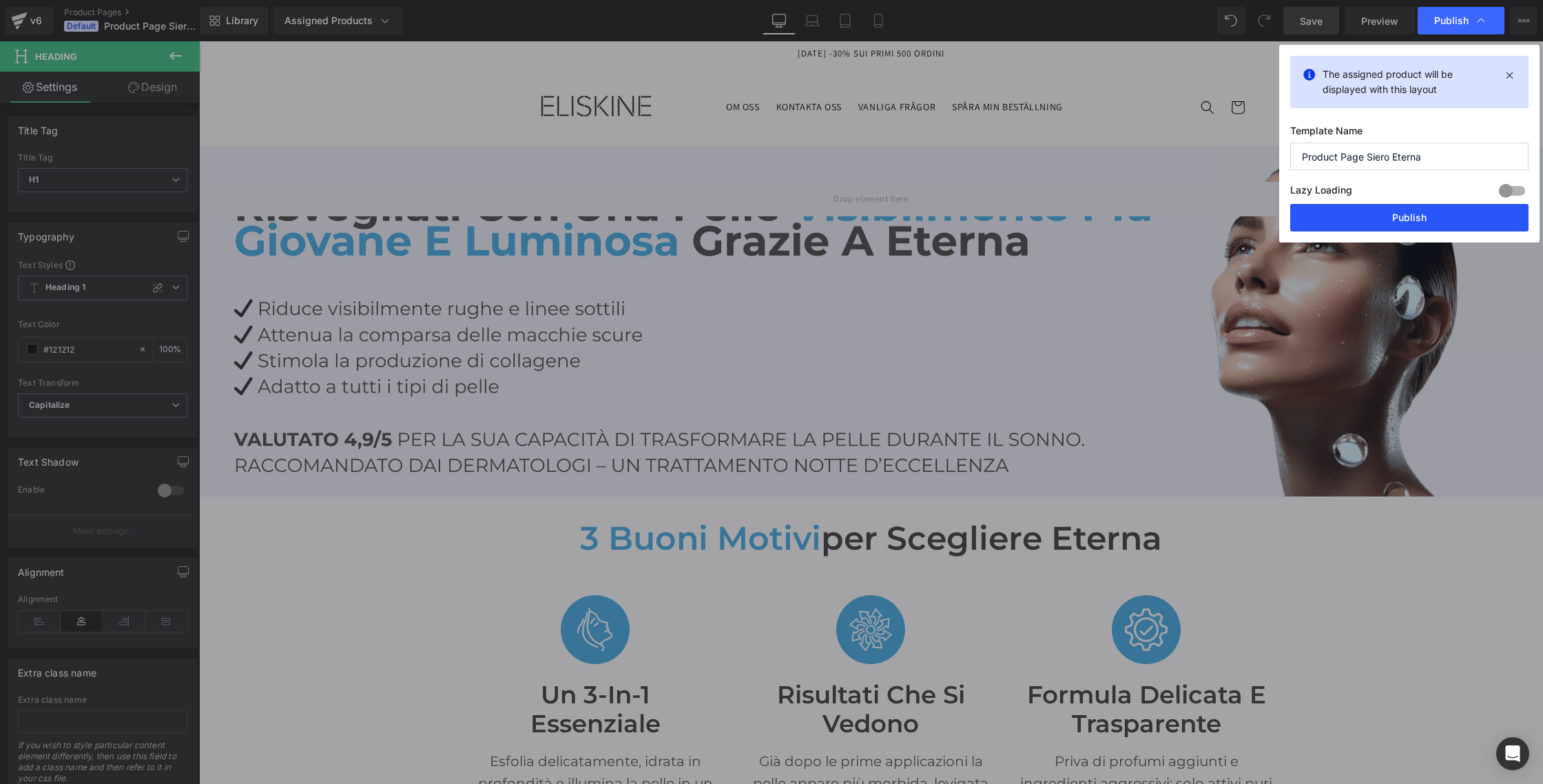
drag, startPoint x: 1391, startPoint y: 222, endPoint x: 597, endPoint y: 127, distance: 799.7
click at [1391, 222] on button "Publish" at bounding box center [1409, 217] width 238 height 27
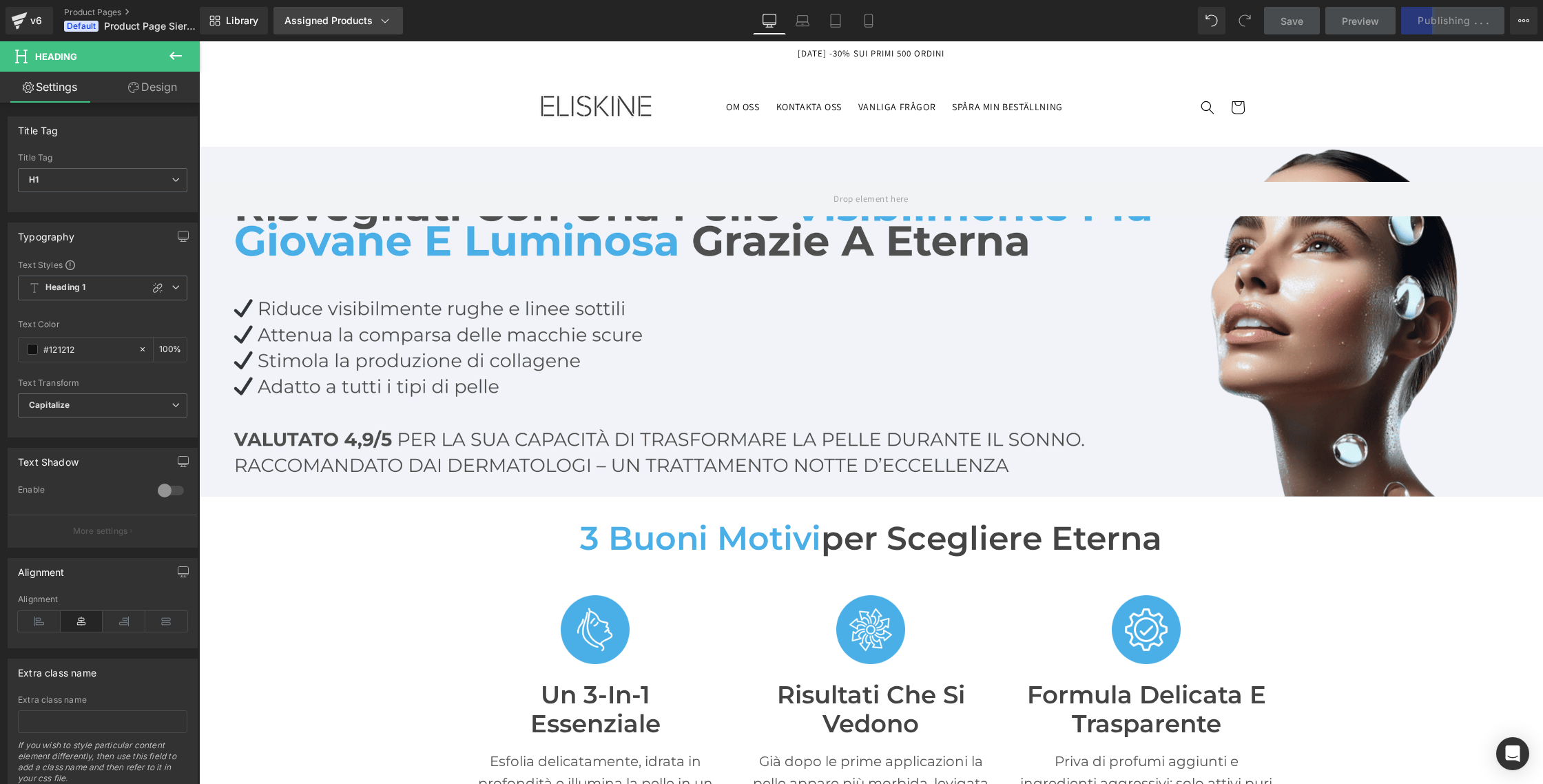
click at [360, 19] on div "Assigned Products" at bounding box center [338, 21] width 108 height 14
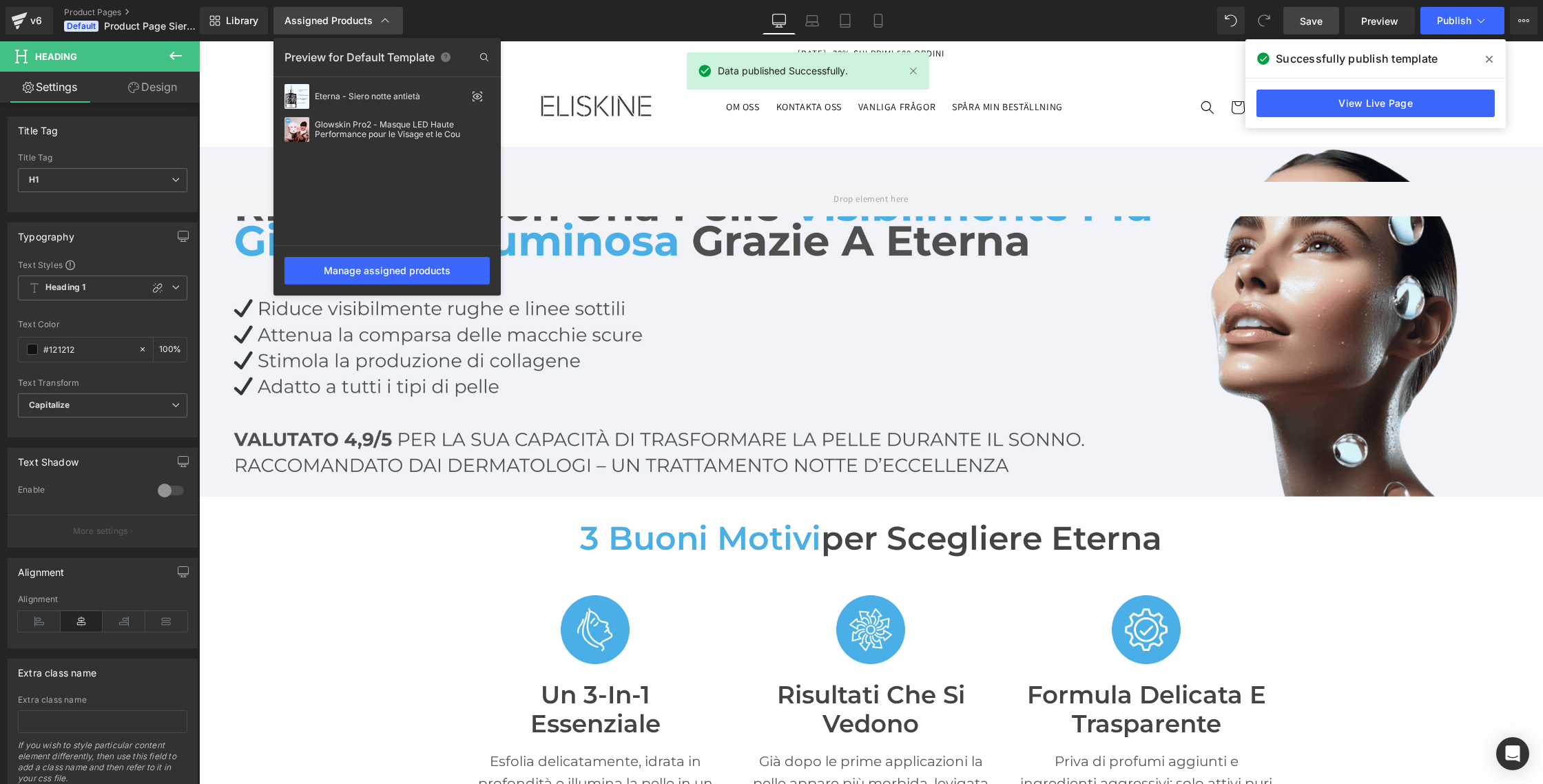
click at [360, 19] on div "Assigned Products" at bounding box center [338, 21] width 108 height 14
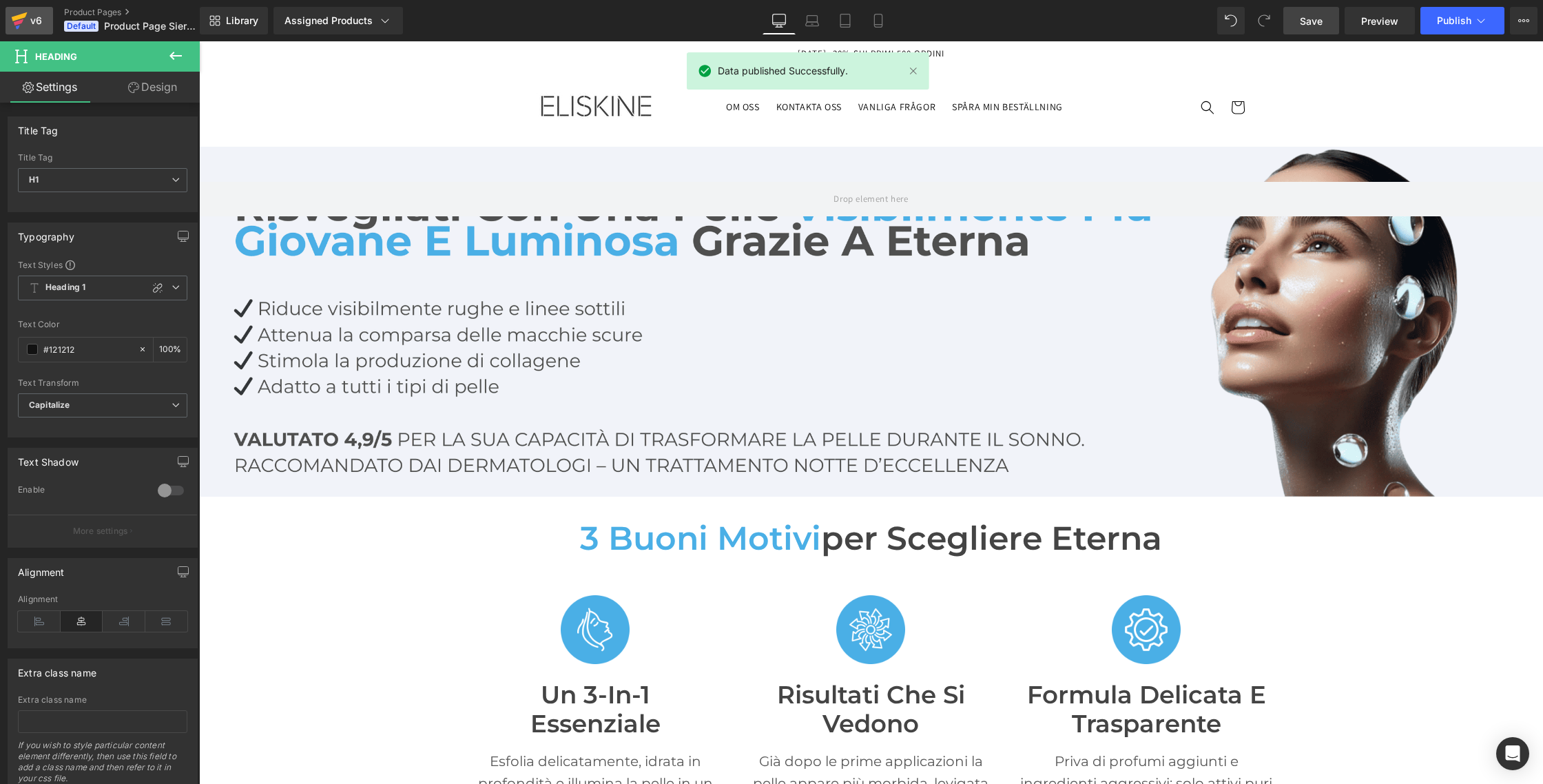
click at [40, 18] on div "v6" at bounding box center [35, 21] width 17 height 18
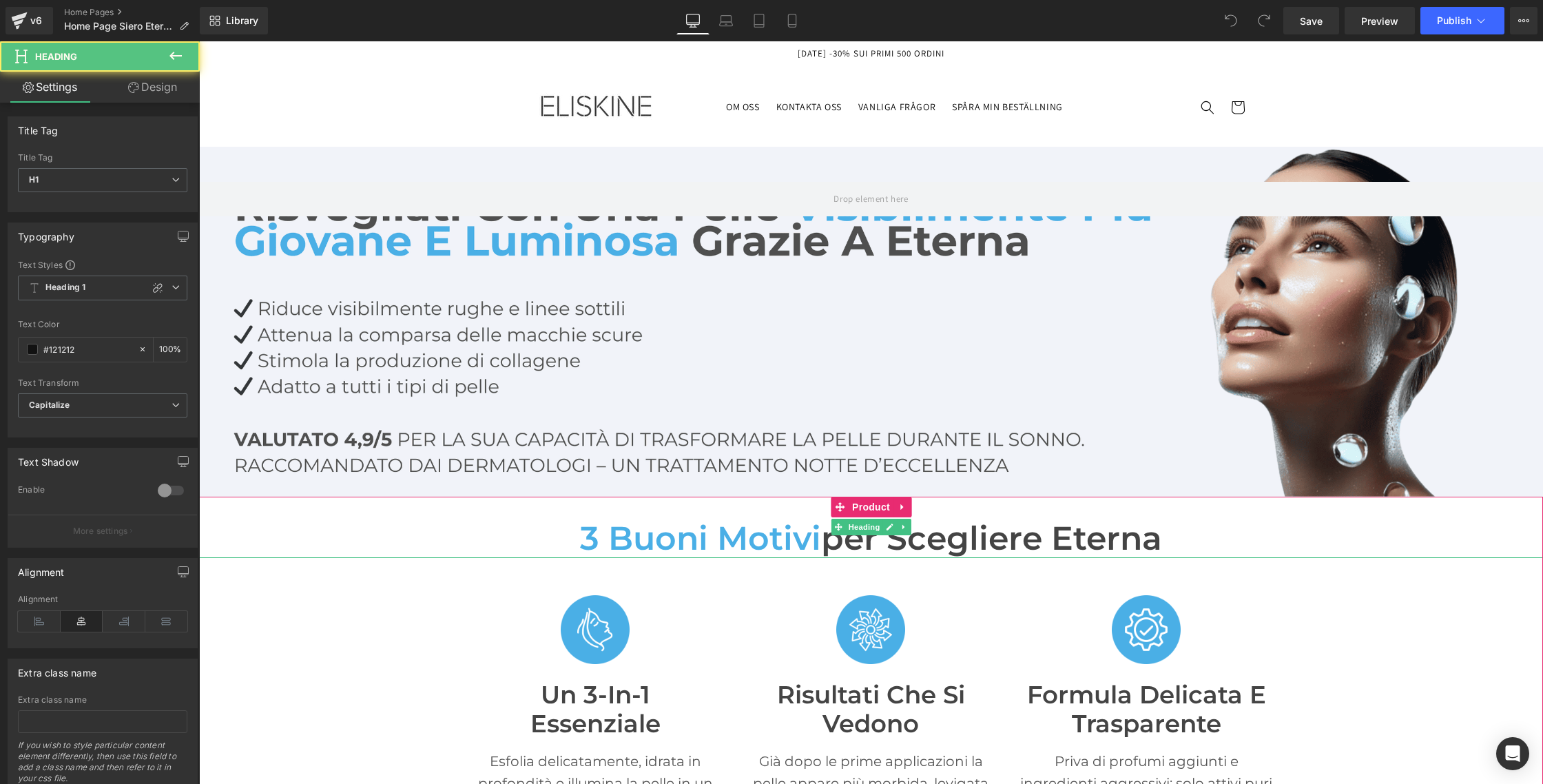
click at [825, 546] on span "per scegliere Eterna" at bounding box center [992, 538] width 341 height 40
click at [821, 546] on span "per scegliere Eterna" at bounding box center [992, 538] width 341 height 40
click at [848, 540] on span "per scegliere Eterna" at bounding box center [992, 538] width 341 height 40
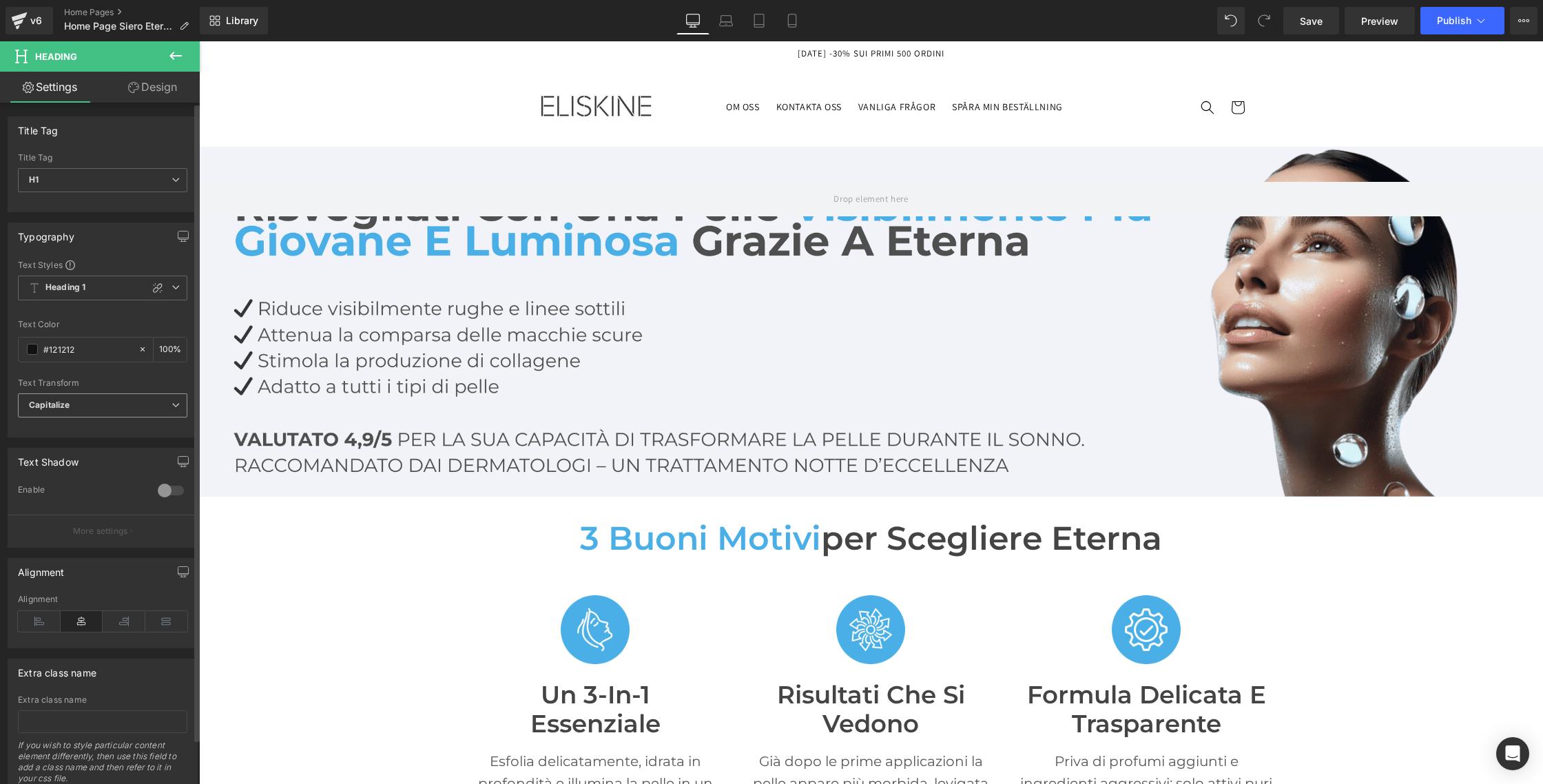
click at [77, 409] on span "Capitalize" at bounding box center [103, 405] width 170 height 24
click at [69, 493] on div "Capitalize" at bounding box center [58, 492] width 40 height 10
click at [1296, 19] on link "Save" at bounding box center [1311, 20] width 56 height 27
click at [1466, 20] on span "Publish" at bounding box center [1454, 21] width 35 height 11
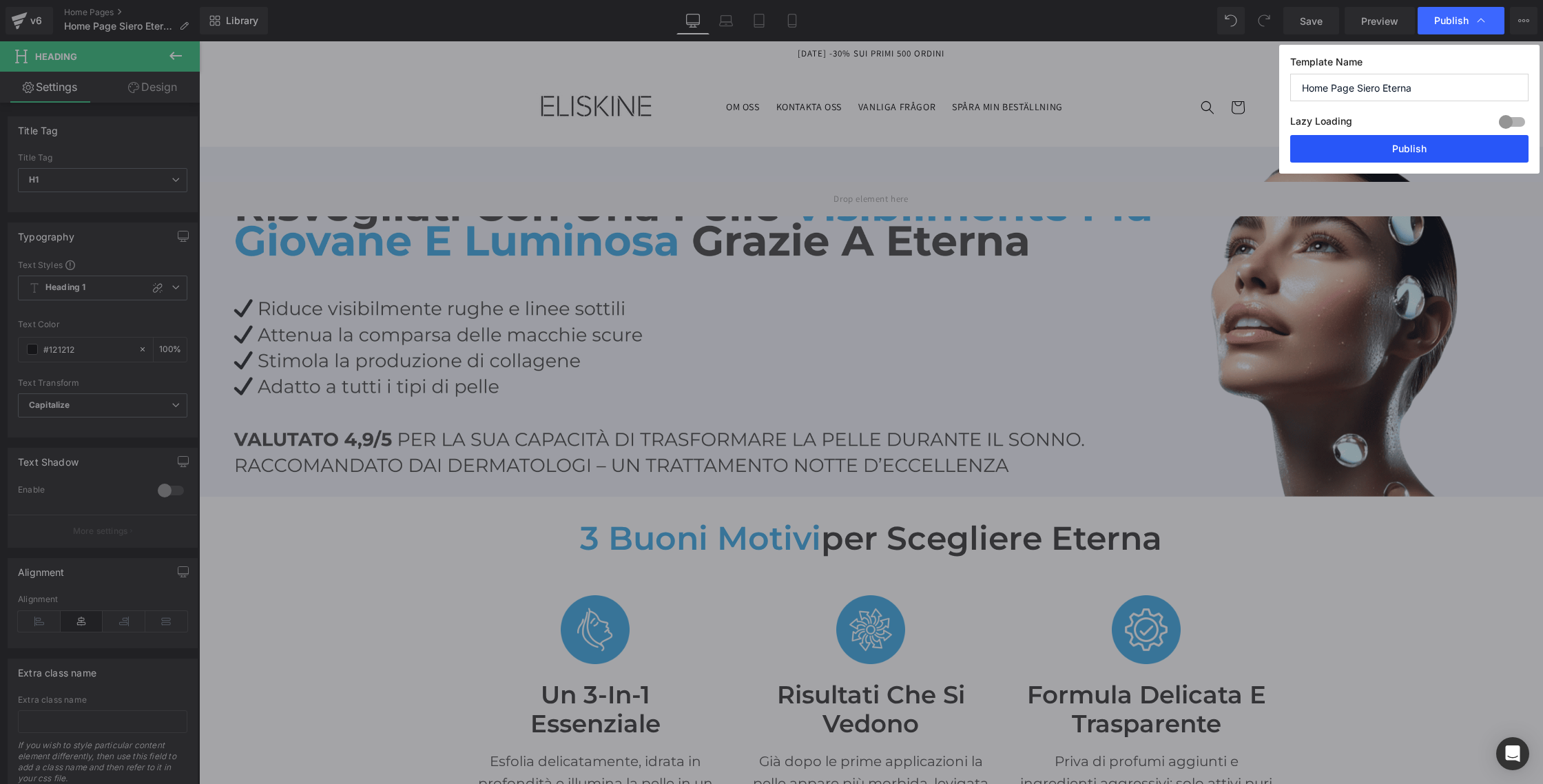
click at [1446, 142] on button "Publish" at bounding box center [1409, 148] width 238 height 27
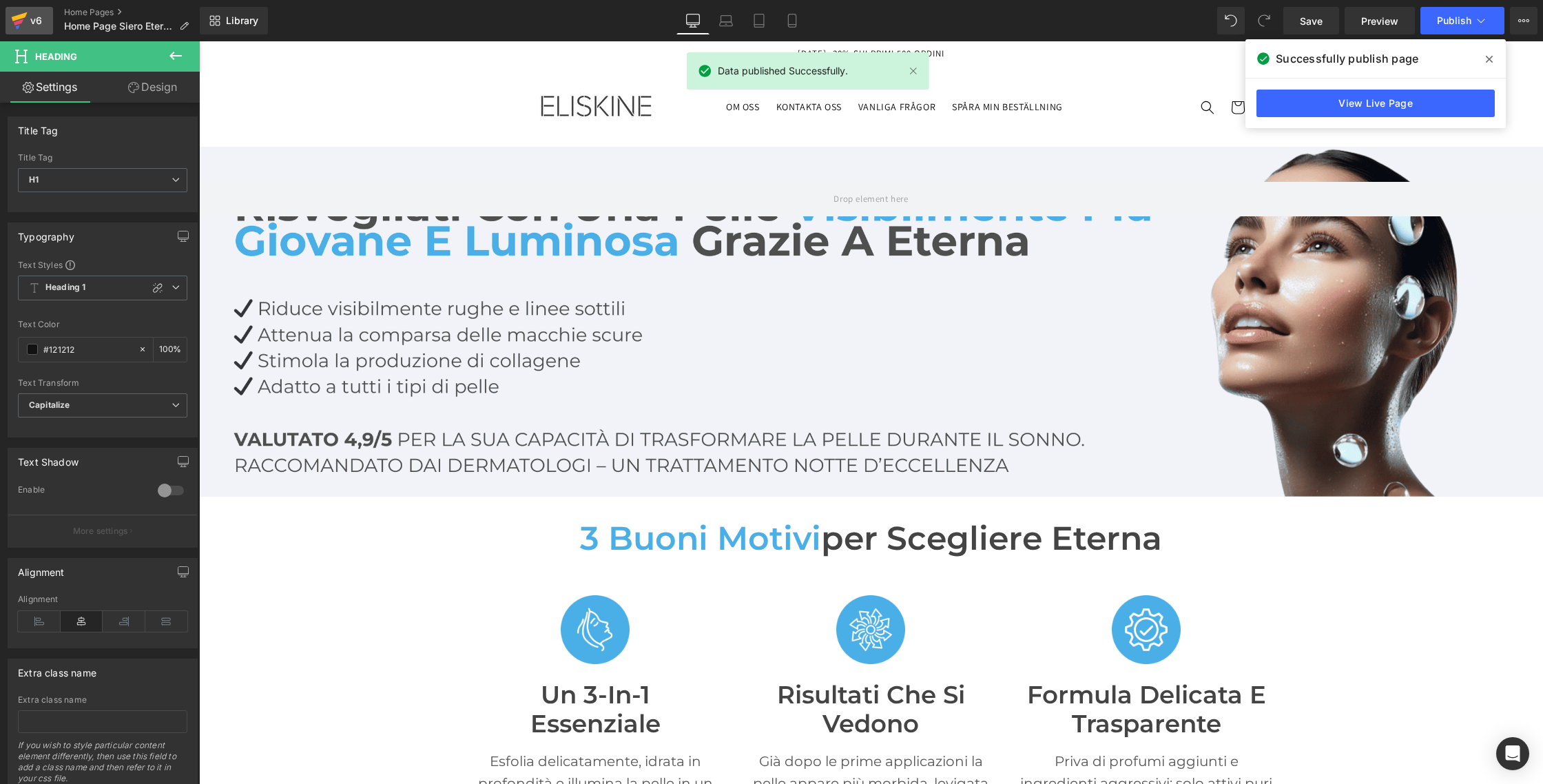
click at [24, 11] on icon at bounding box center [19, 21] width 16 height 35
